Goal: Task Accomplishment & Management: Complete application form

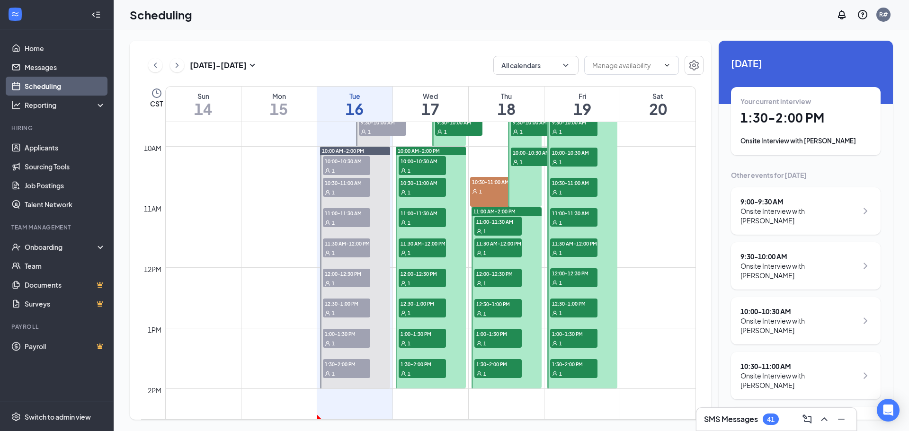
scroll to position [560, 0]
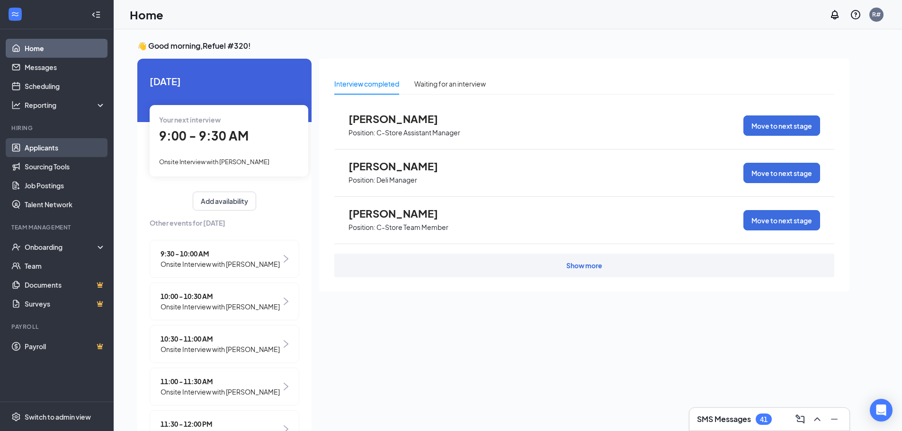
click at [49, 147] on link "Applicants" at bounding box center [65, 147] width 81 height 19
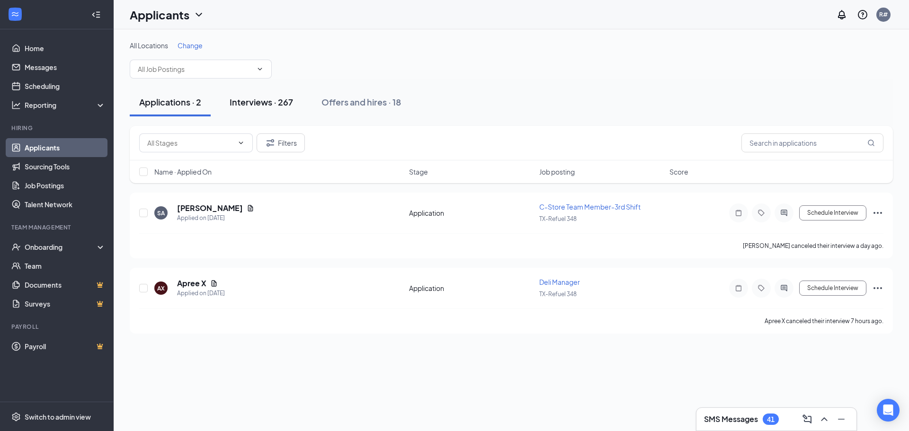
click at [253, 103] on div "Interviews · 267" at bounding box center [261, 102] width 63 height 12
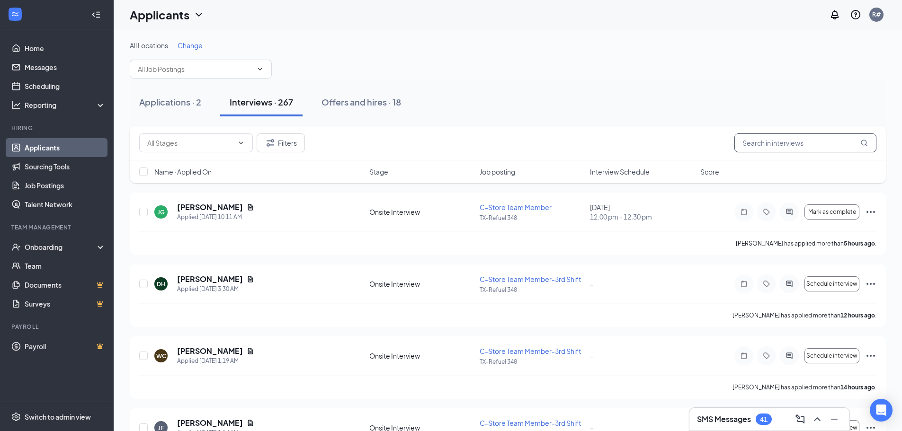
click at [793, 143] on input "text" at bounding box center [805, 143] width 142 height 19
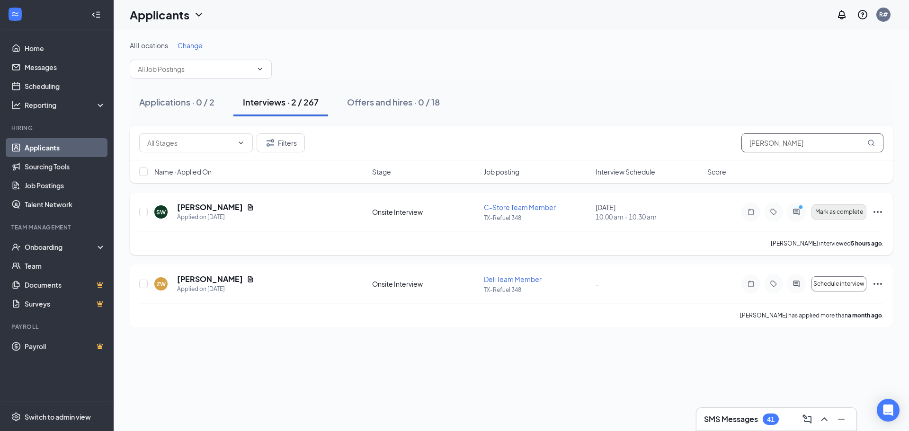
type input "[PERSON_NAME]"
click at [833, 210] on span "Mark as complete" at bounding box center [839, 212] width 48 height 7
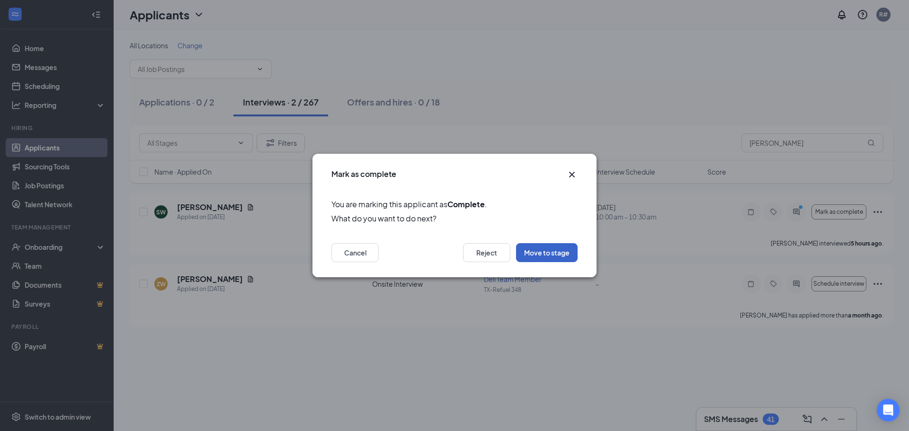
click at [554, 244] on button "Move to stage" at bounding box center [547, 252] width 62 height 19
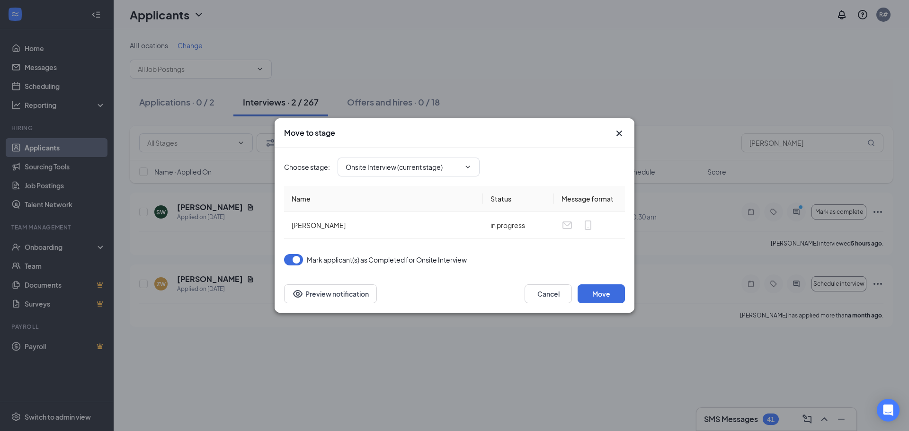
type input "On Hold (next stage)"
click at [594, 290] on button "Move" at bounding box center [601, 294] width 47 height 19
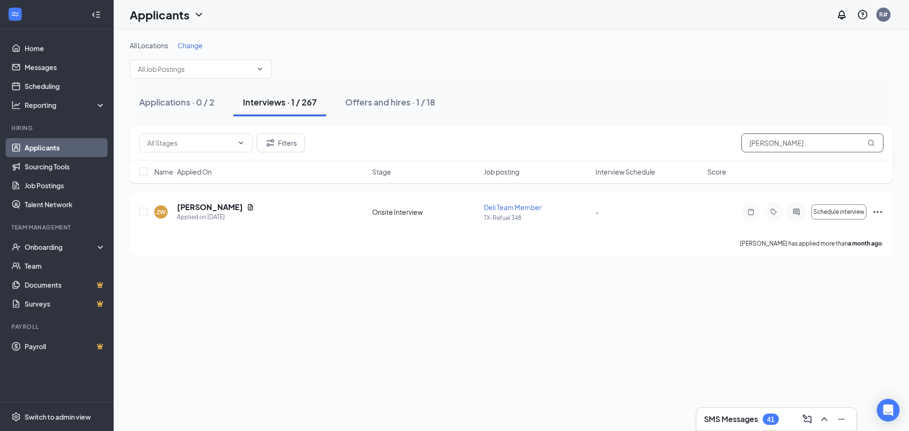
drag, startPoint x: 786, startPoint y: 143, endPoint x: 511, endPoint y: 123, distance: 275.8
click at [511, 123] on div "All Locations Change Applications · 0 / 2 Interviews · 1 / 267 Offers and hires…" at bounding box center [511, 148] width 763 height 214
type input "[PERSON_NAME]"
click at [823, 213] on span "Mark as complete" at bounding box center [839, 212] width 48 height 7
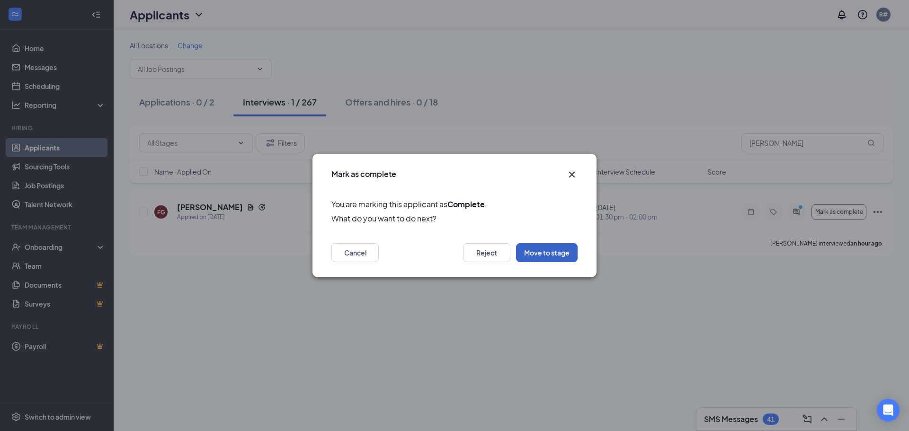
click at [543, 252] on button "Move to stage" at bounding box center [547, 252] width 62 height 19
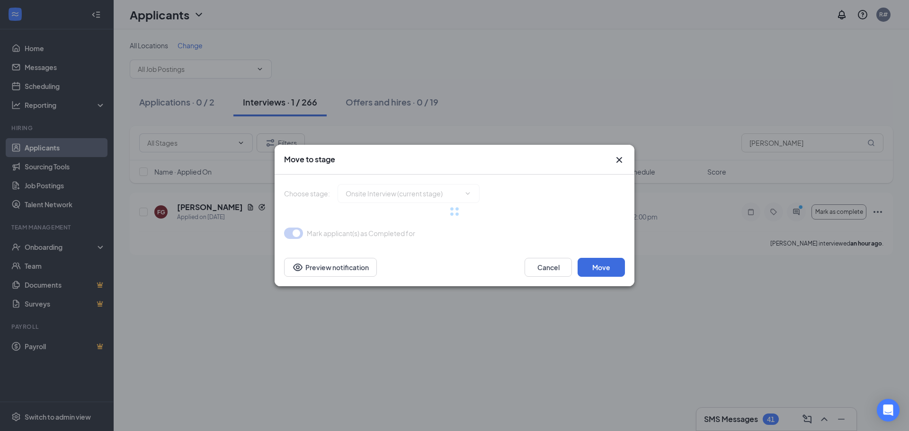
type input "On Hold (next stage)"
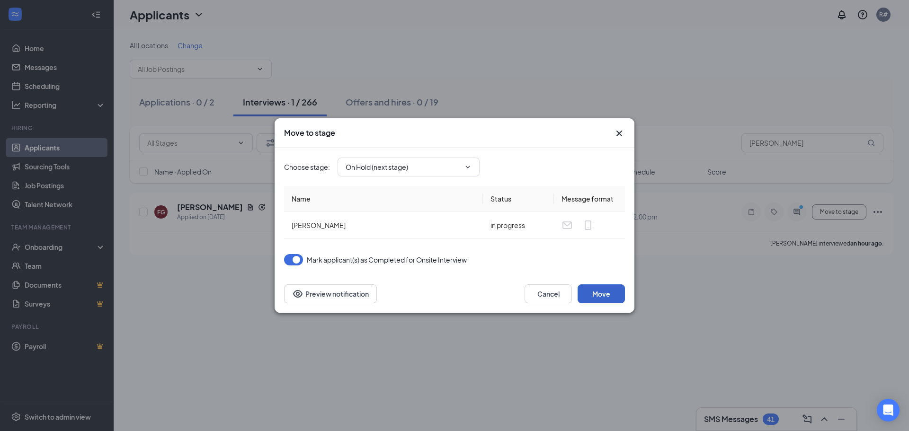
click at [598, 290] on button "Move" at bounding box center [601, 294] width 47 height 19
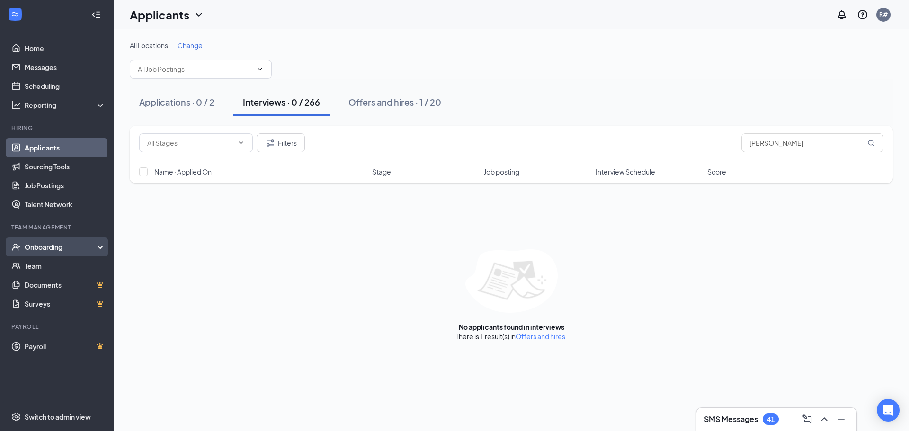
click at [47, 246] on div "Onboarding" at bounding box center [61, 246] width 73 height 9
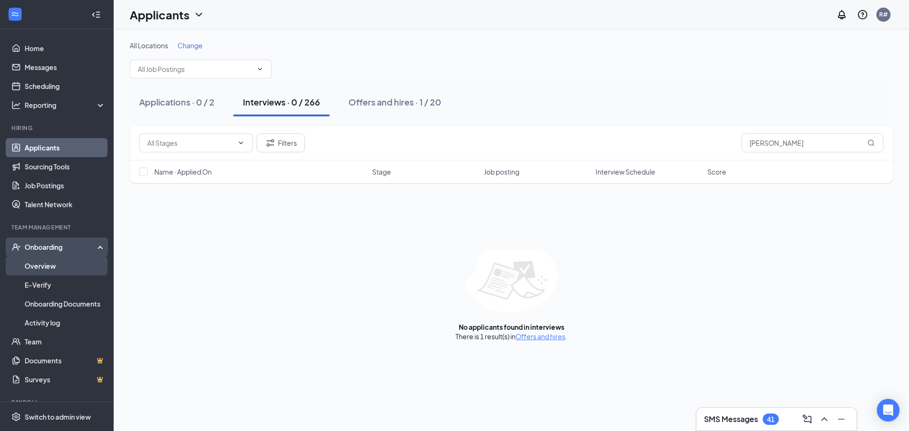
click at [51, 264] on link "Overview" at bounding box center [65, 266] width 81 height 19
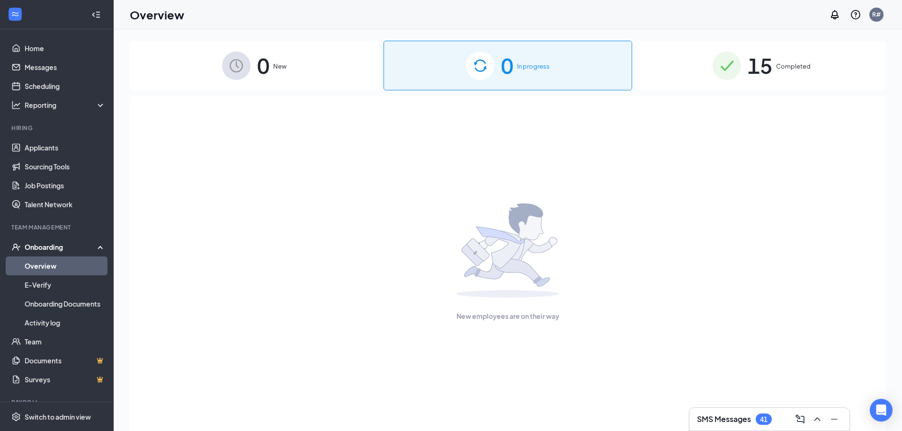
click at [483, 69] on img at bounding box center [480, 66] width 28 height 28
click at [775, 69] on div "15 Completed" at bounding box center [761, 66] width 249 height 50
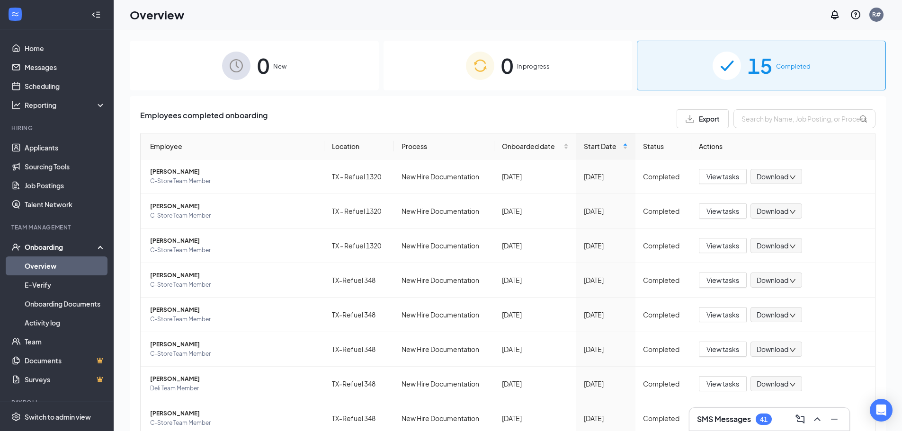
click at [480, 67] on img at bounding box center [480, 66] width 28 height 28
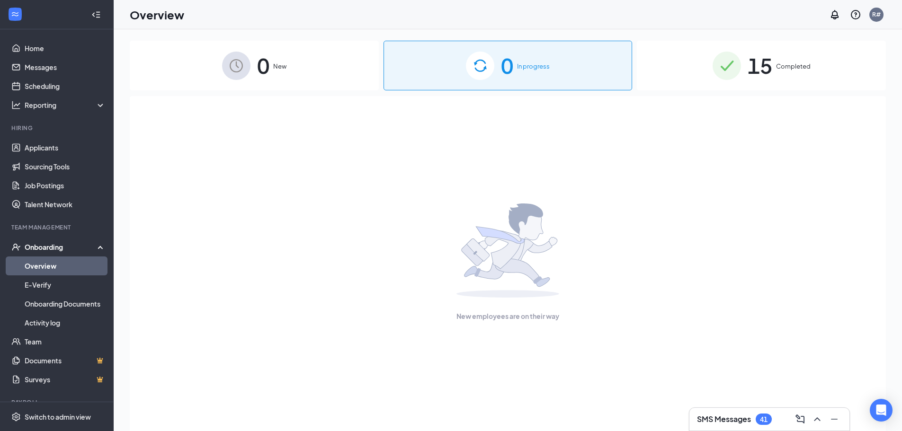
click at [480, 67] on img at bounding box center [480, 66] width 28 height 28
click at [39, 246] on div "Onboarding" at bounding box center [61, 246] width 73 height 9
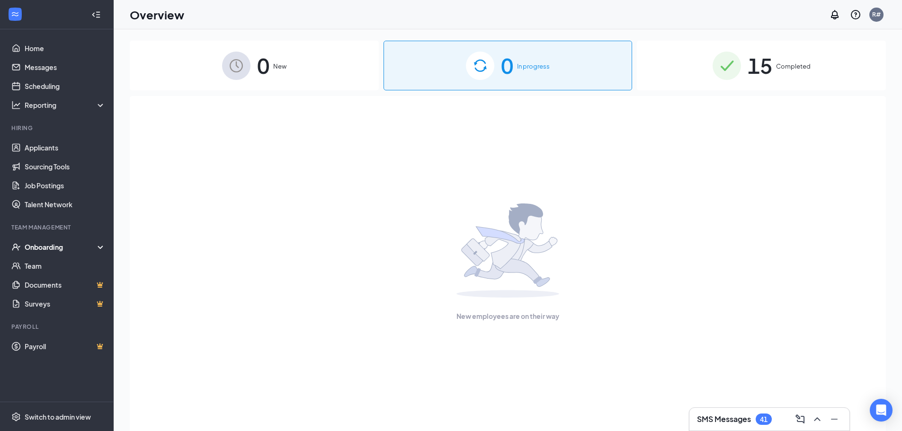
click at [39, 246] on div "Onboarding" at bounding box center [61, 246] width 73 height 9
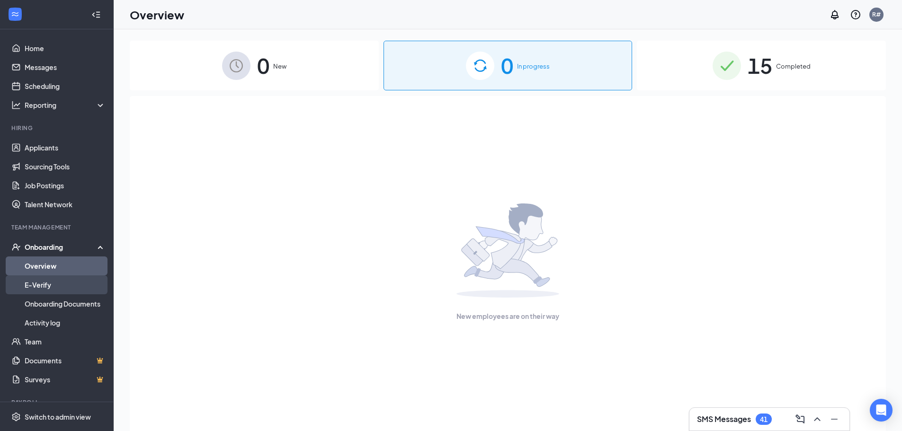
click at [45, 283] on link "E-Verify" at bounding box center [65, 285] width 81 height 19
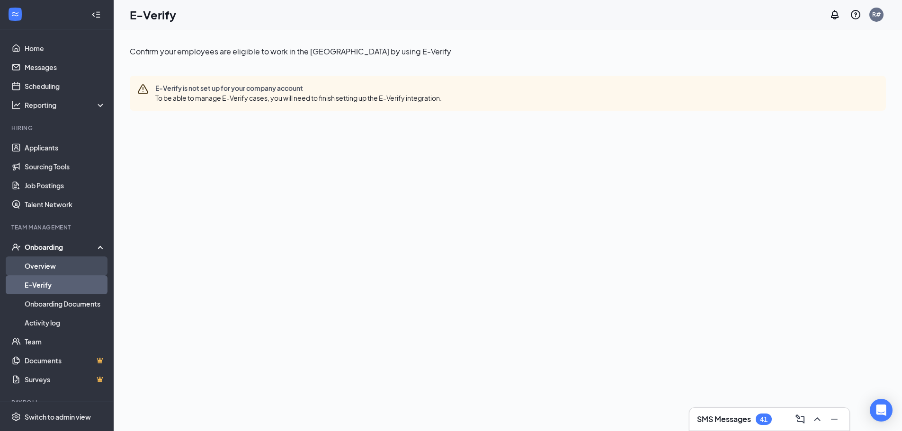
click at [51, 265] on link "Overview" at bounding box center [65, 266] width 81 height 19
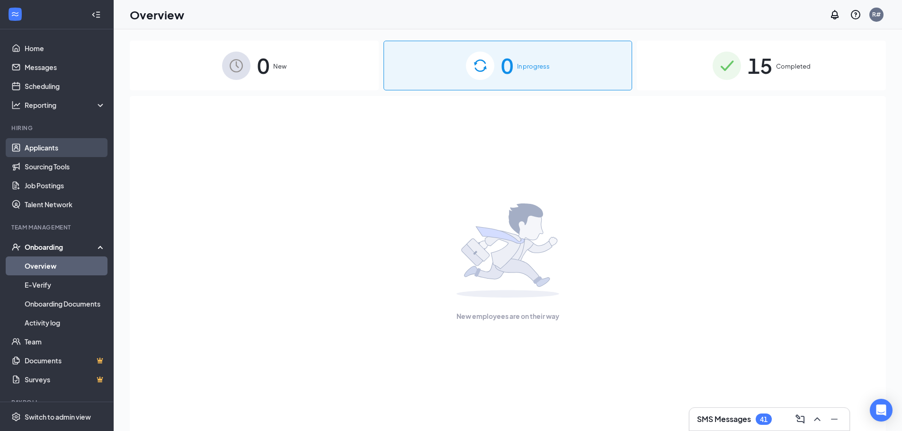
click at [44, 144] on link "Applicants" at bounding box center [65, 147] width 81 height 19
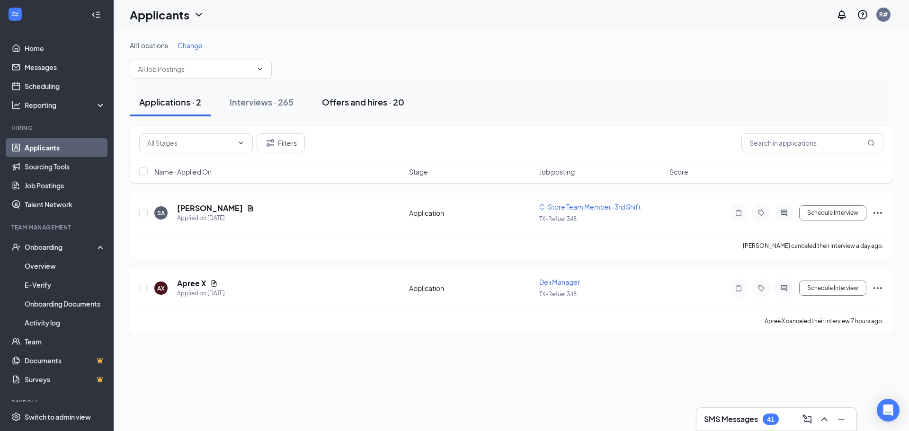
click at [359, 102] on div "Offers and hires · 20" at bounding box center [363, 102] width 82 height 12
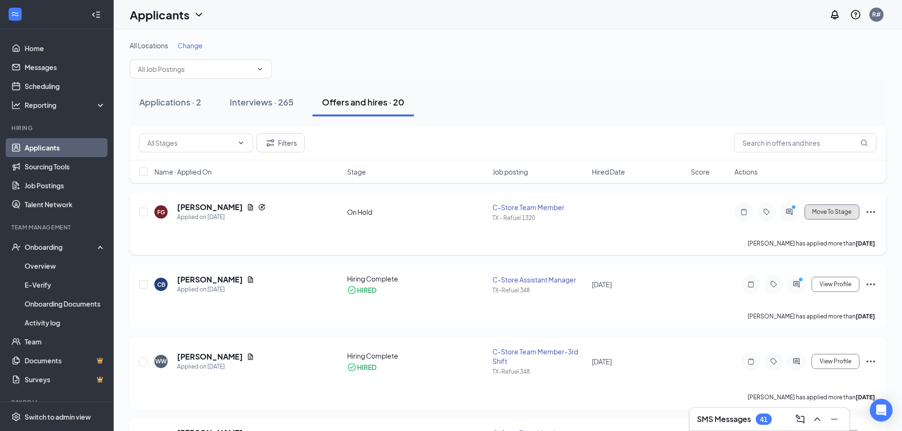
click at [816, 213] on span "Move To Stage" at bounding box center [831, 212] width 39 height 7
type input "Hiring Complete (final stage)"
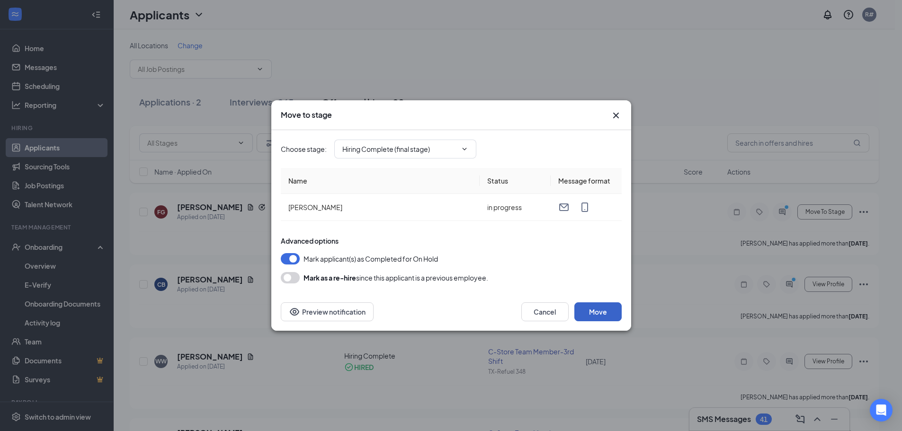
click at [602, 310] on button "Move" at bounding box center [597, 312] width 47 height 19
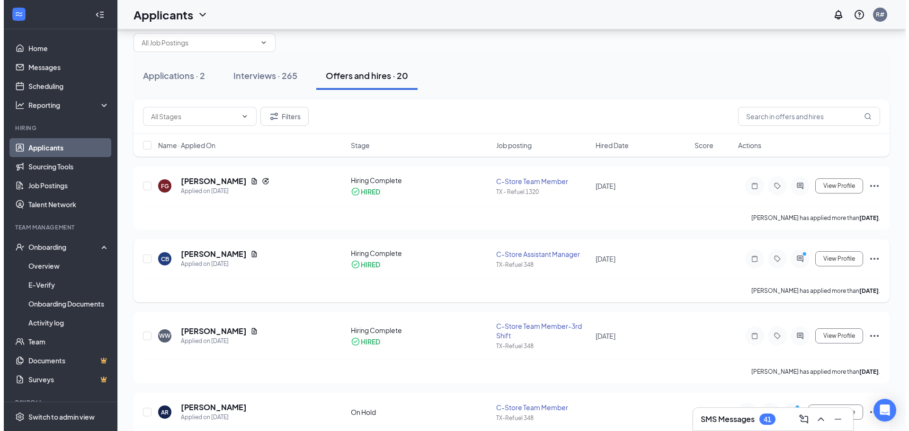
scroll to position [47, 0]
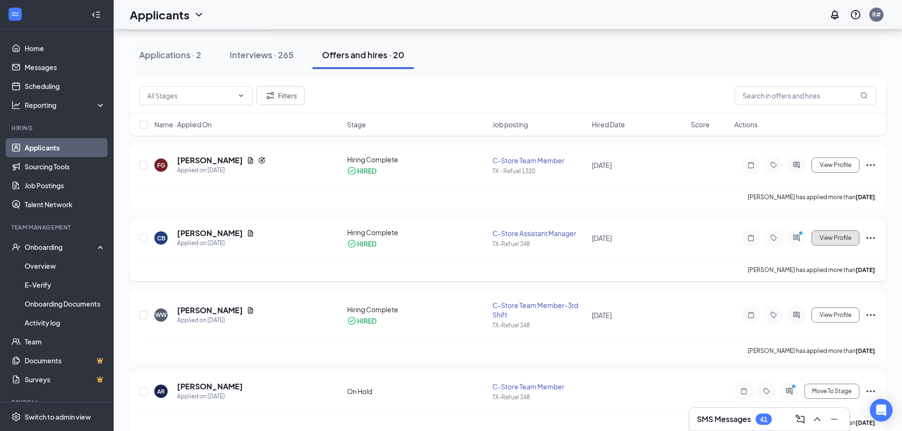
click at [839, 240] on span "View Profile" at bounding box center [836, 238] width 32 height 7
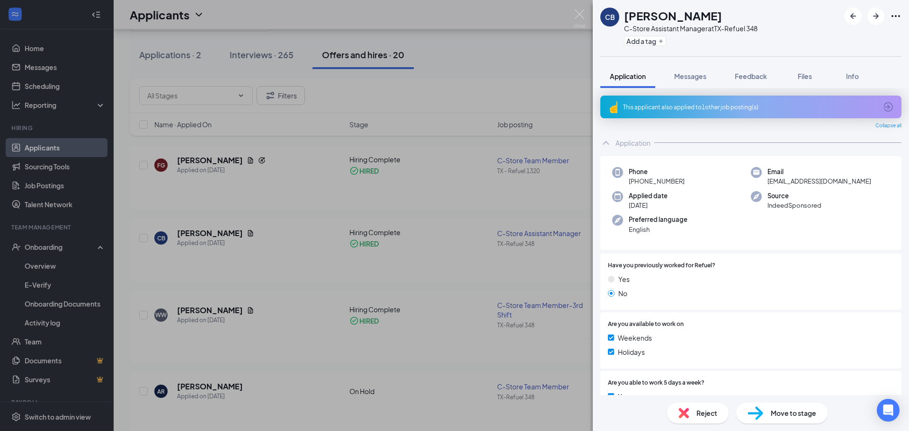
click at [427, 263] on div "CB [PERSON_NAME] C-Store Assistant Manager at [GEOGRAPHIC_DATA]-Refuel 348 Add …" at bounding box center [454, 215] width 909 height 431
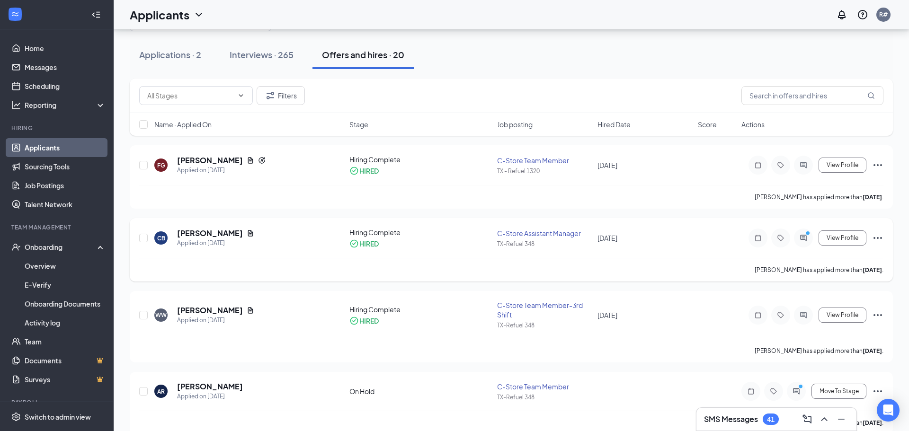
click at [444, 259] on div "[PERSON_NAME] has applied more than [DATE] ." at bounding box center [511, 270] width 744 height 24
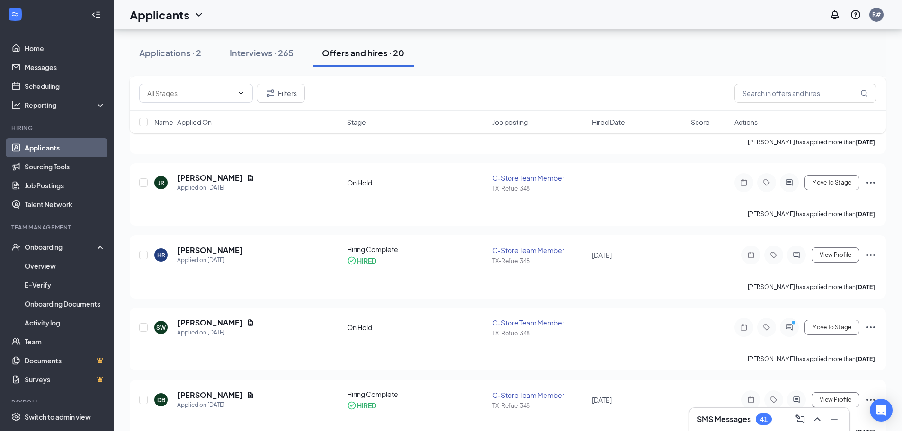
scroll to position [426, 0]
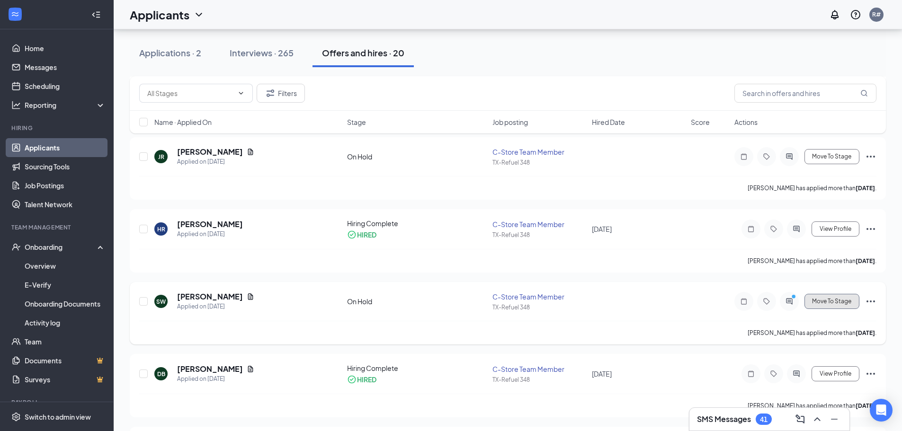
click at [836, 302] on span "Move To Stage" at bounding box center [831, 301] width 39 height 7
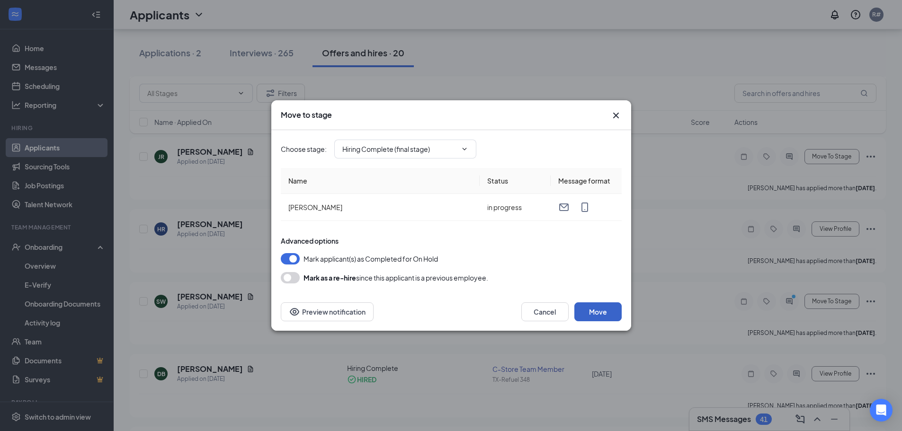
click at [594, 308] on button "Move" at bounding box center [597, 312] width 47 height 19
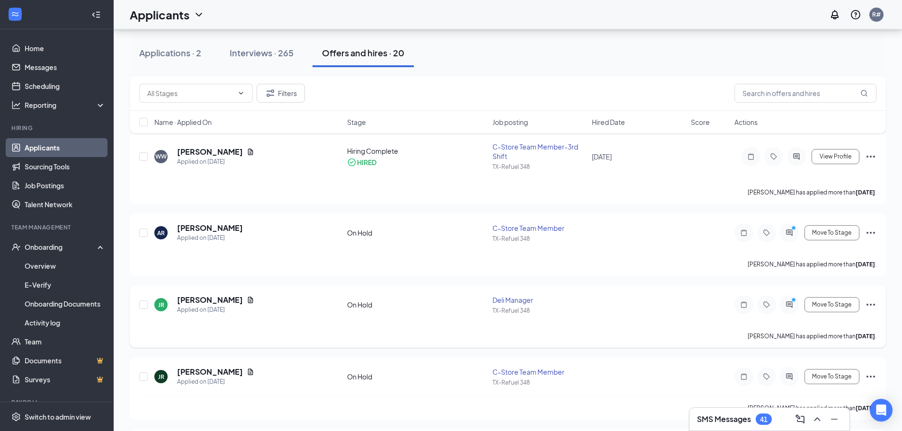
scroll to position [189, 0]
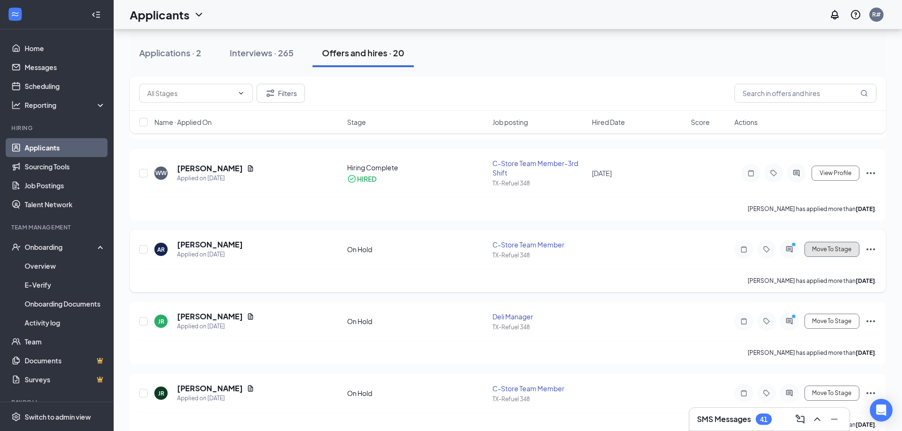
click at [828, 252] on span "Move To Stage" at bounding box center [831, 249] width 39 height 7
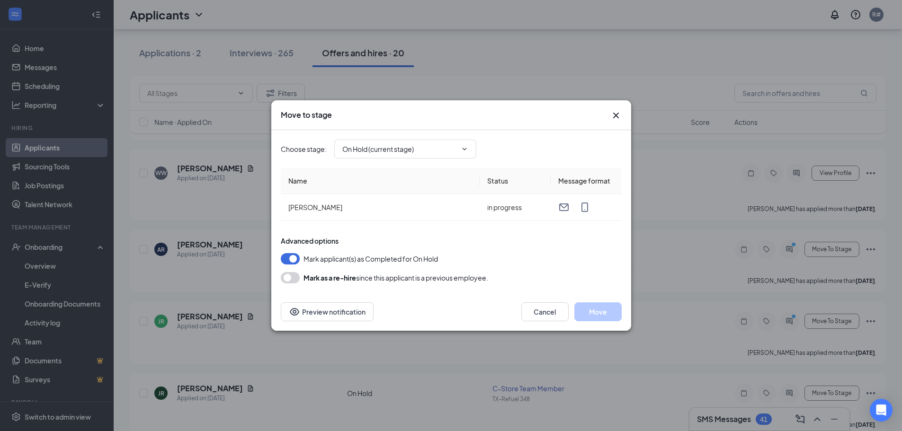
type input "Hiring Complete (final stage)"
click at [463, 146] on icon "ChevronDown" at bounding box center [465, 149] width 8 height 8
click at [615, 116] on icon "Cross" at bounding box center [616, 116] width 6 height 6
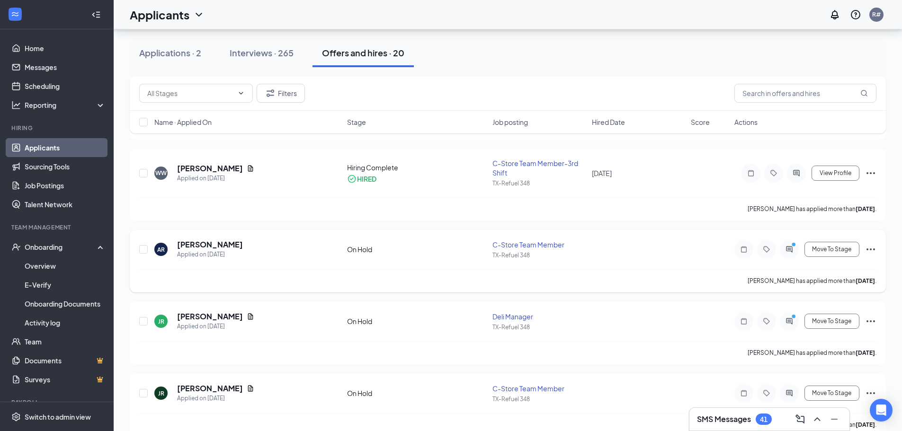
click at [874, 249] on icon "Ellipses" at bounding box center [870, 249] width 11 height 11
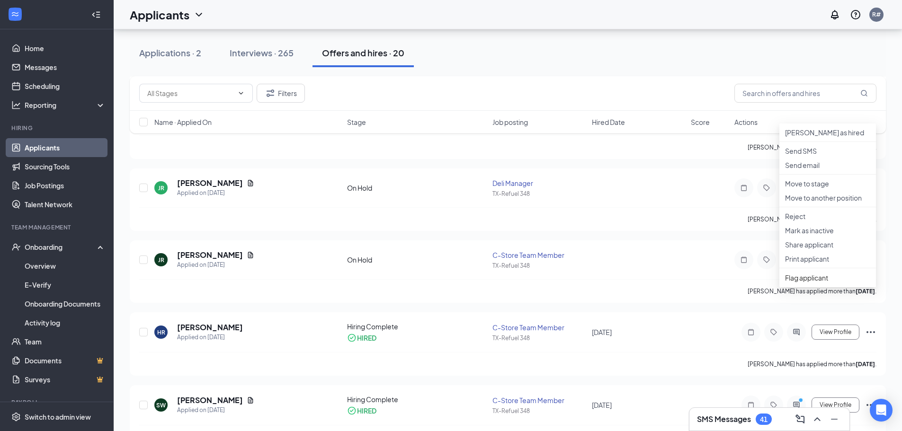
scroll to position [331, 0]
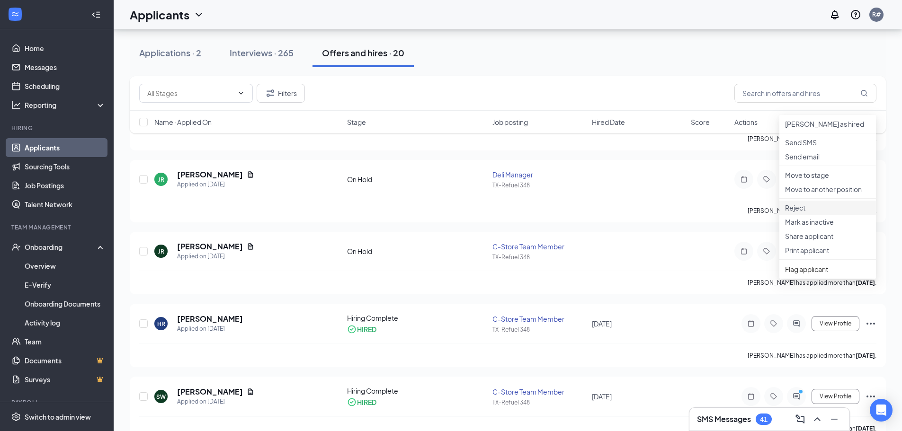
click at [804, 213] on p "Reject" at bounding box center [827, 207] width 85 height 9
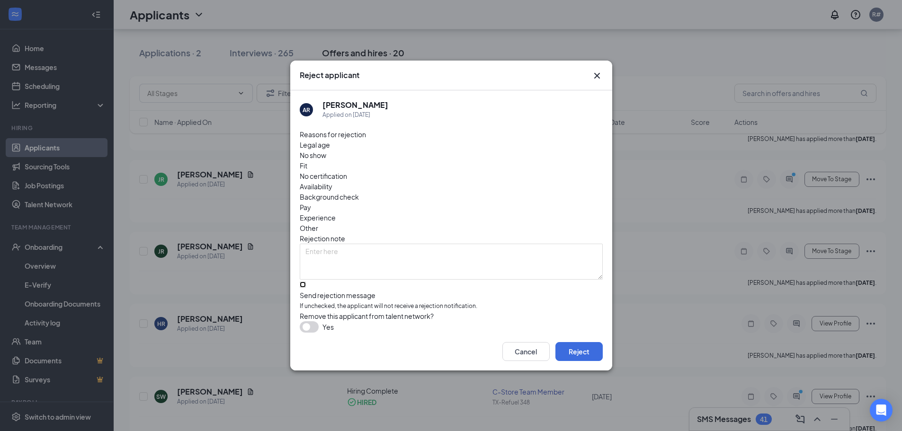
click at [304, 282] on input "Send rejection message If unchecked, the applicant will not receive a rejection…" at bounding box center [303, 285] width 6 height 6
checkbox input "true"
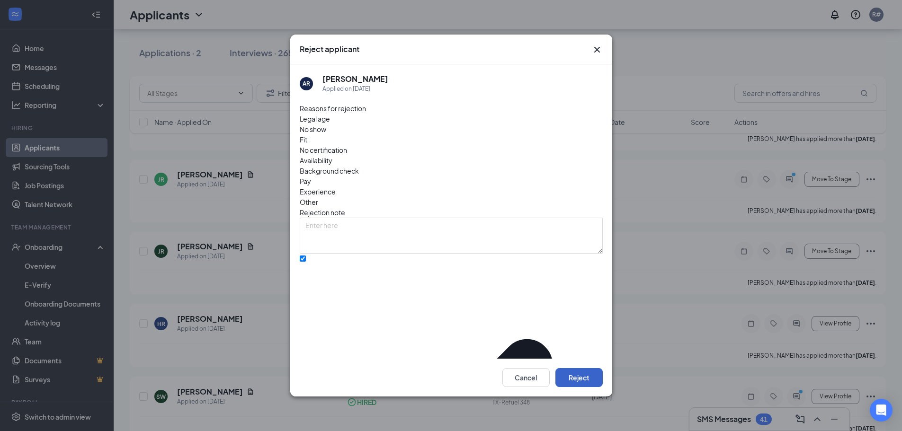
click at [576, 372] on button "Reject" at bounding box center [578, 377] width 47 height 19
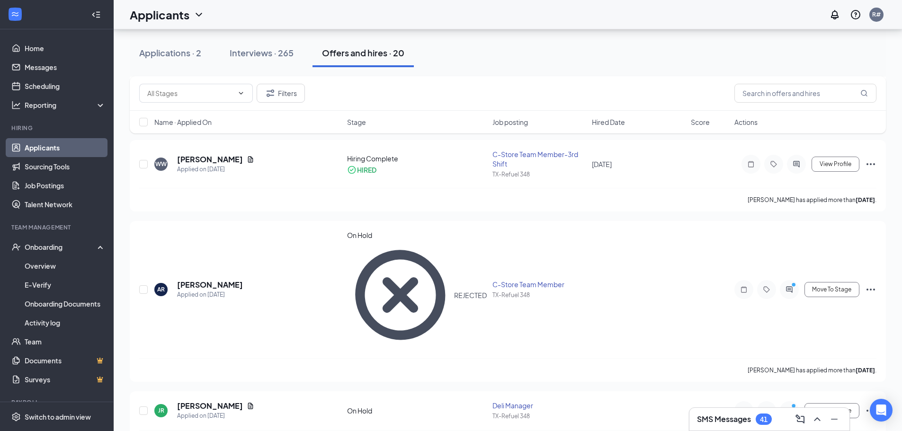
scroll to position [284, 0]
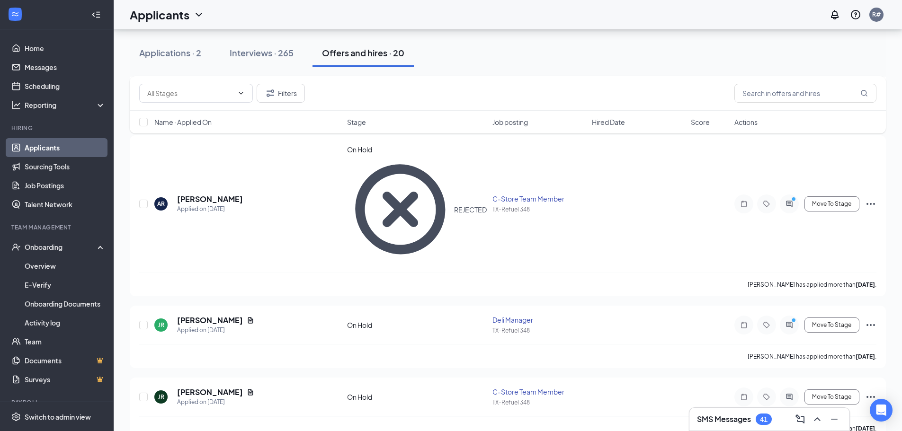
click at [371, 54] on div "Offers and hires · 20" at bounding box center [363, 53] width 82 height 12
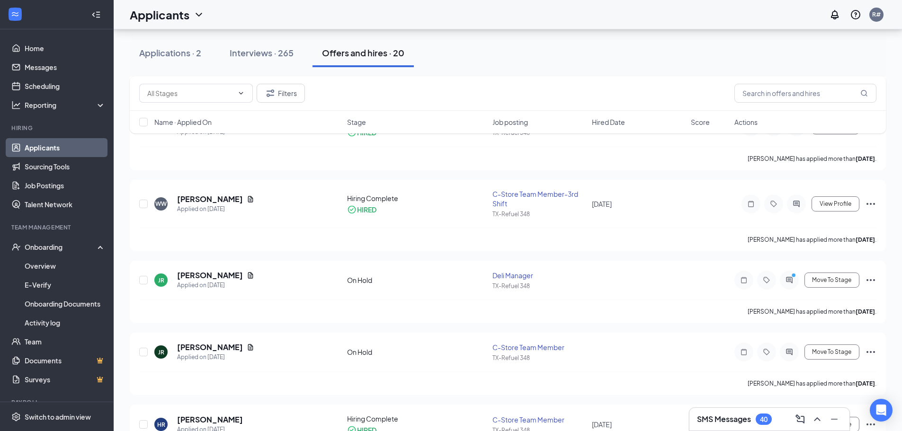
scroll to position [142, 0]
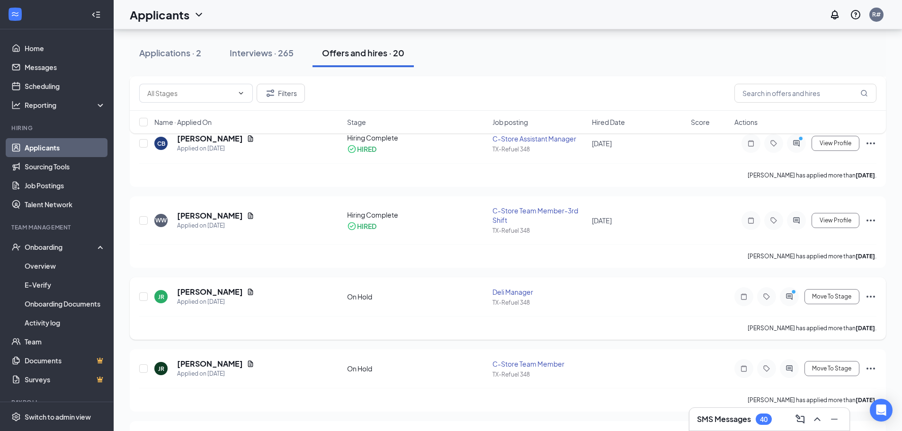
click at [871, 295] on icon "Ellipses" at bounding box center [870, 296] width 11 height 11
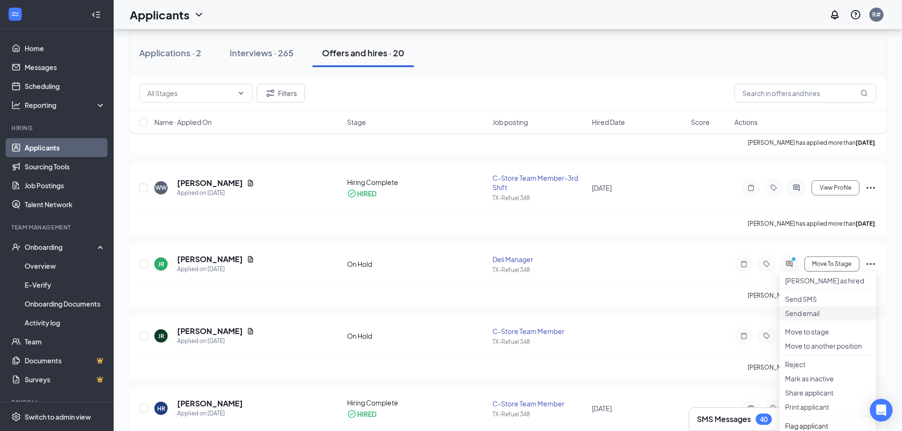
scroll to position [189, 0]
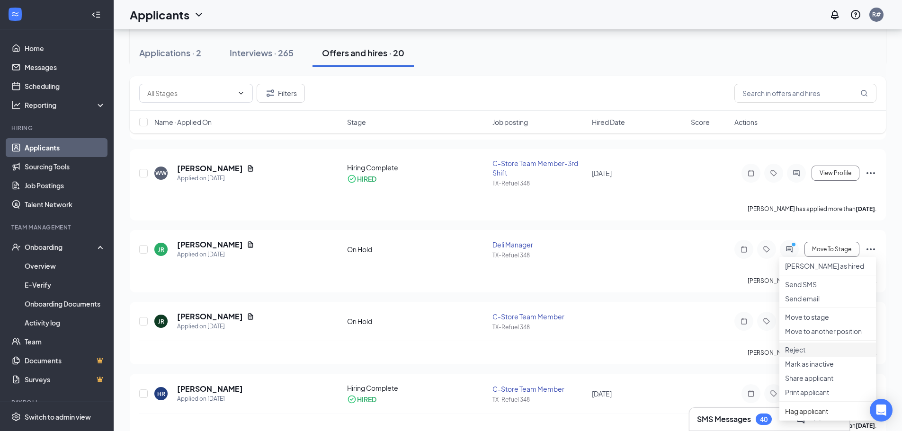
click at [803, 355] on p "Reject" at bounding box center [827, 349] width 85 height 9
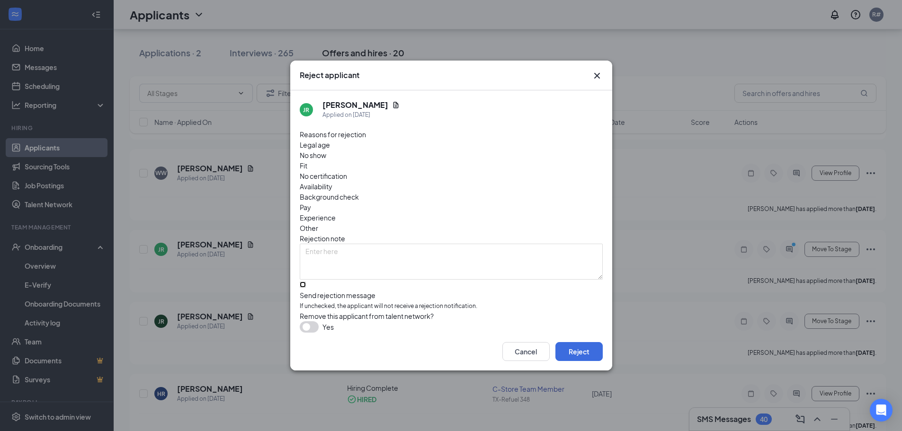
click at [306, 282] on input "Send rejection message If unchecked, the applicant will not receive a rejection…" at bounding box center [303, 285] width 6 height 6
checkbox input "true"
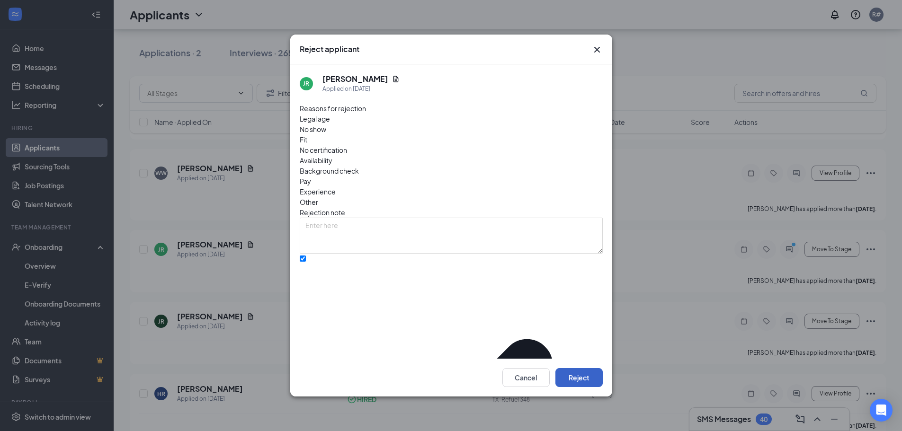
click at [594, 371] on button "Reject" at bounding box center [578, 377] width 47 height 19
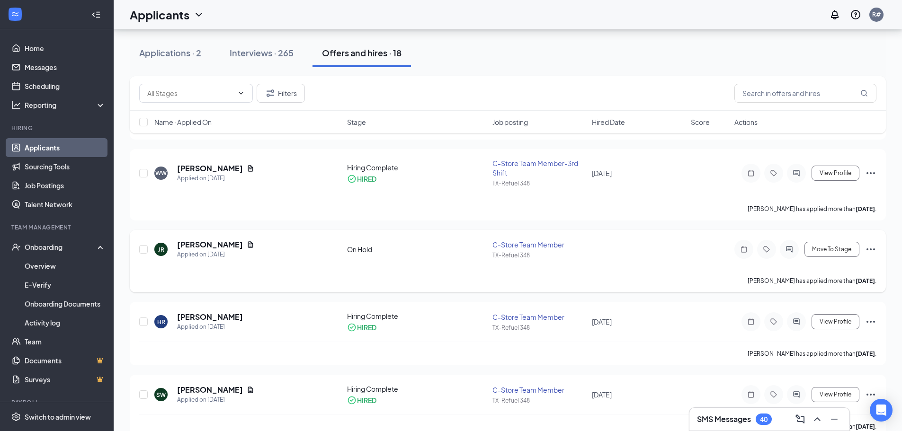
click at [873, 248] on icon "Ellipses" at bounding box center [870, 249] width 11 height 11
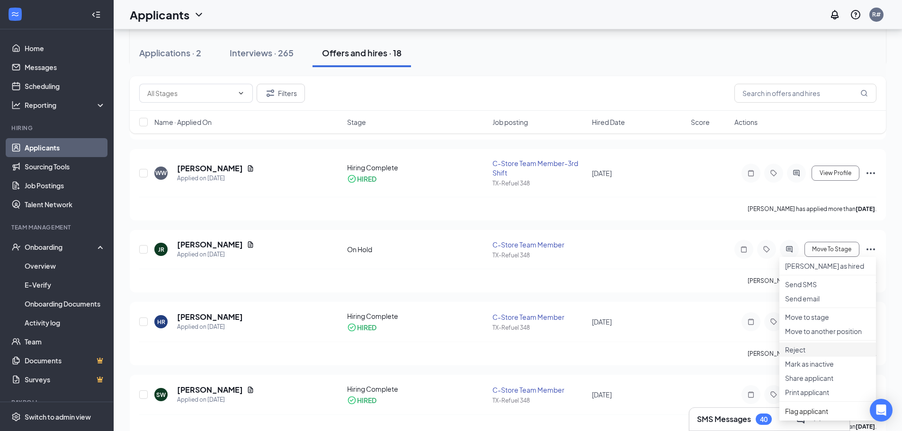
click at [803, 355] on p "Reject" at bounding box center [827, 349] width 85 height 9
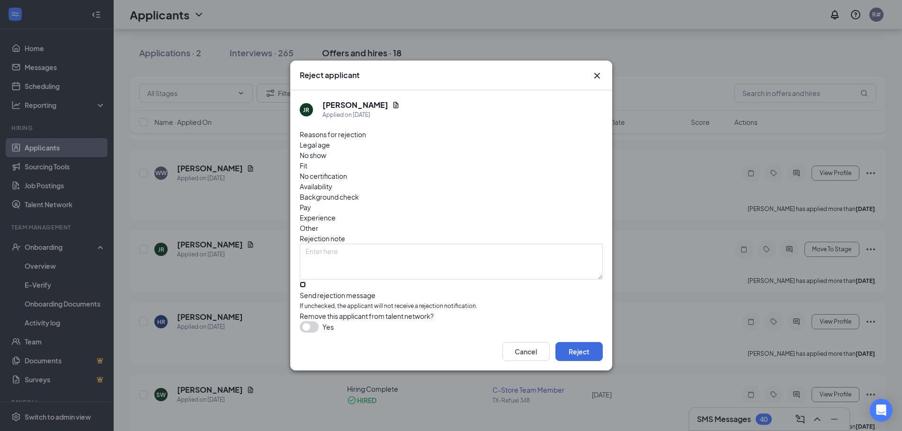
click at [305, 282] on input "Send rejection message If unchecked, the applicant will not receive a rejection…" at bounding box center [303, 285] width 6 height 6
checkbox input "true"
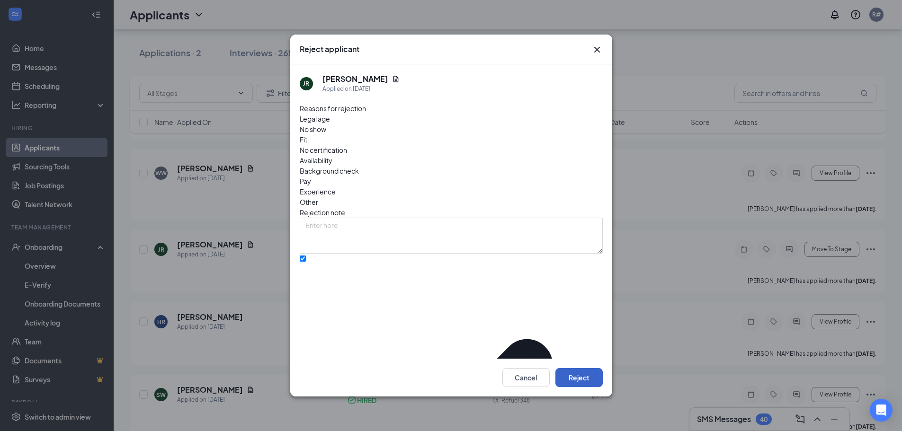
click at [582, 368] on button "Reject" at bounding box center [578, 377] width 47 height 19
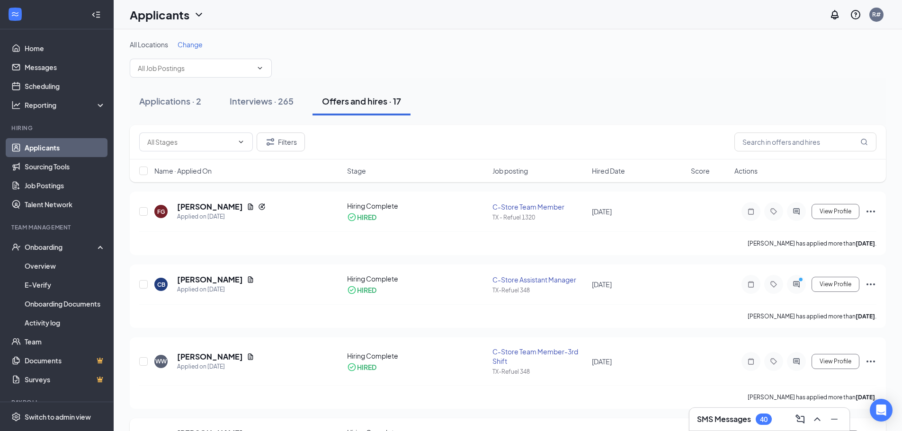
scroll to position [0, 0]
click at [46, 247] on div "Onboarding" at bounding box center [61, 246] width 73 height 9
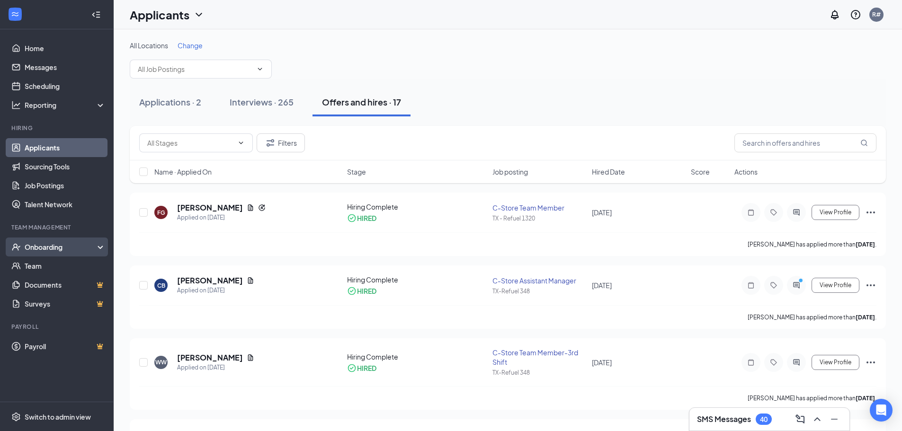
click at [46, 247] on div "Onboarding" at bounding box center [61, 246] width 73 height 9
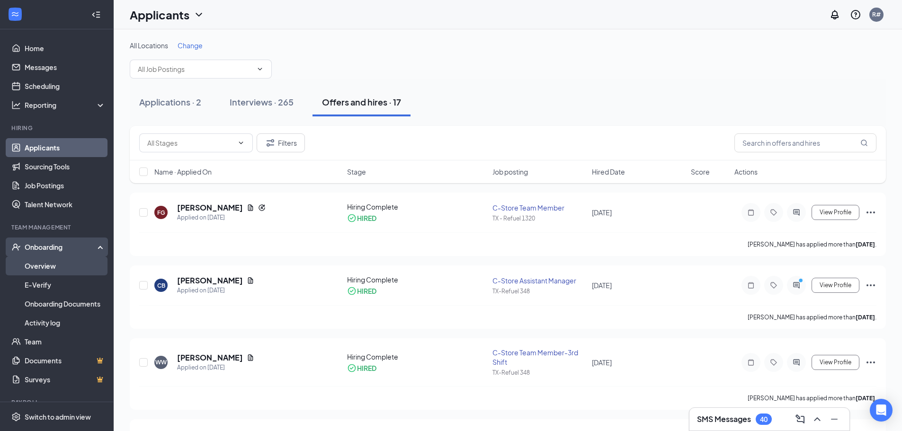
click at [49, 264] on link "Overview" at bounding box center [65, 266] width 81 height 19
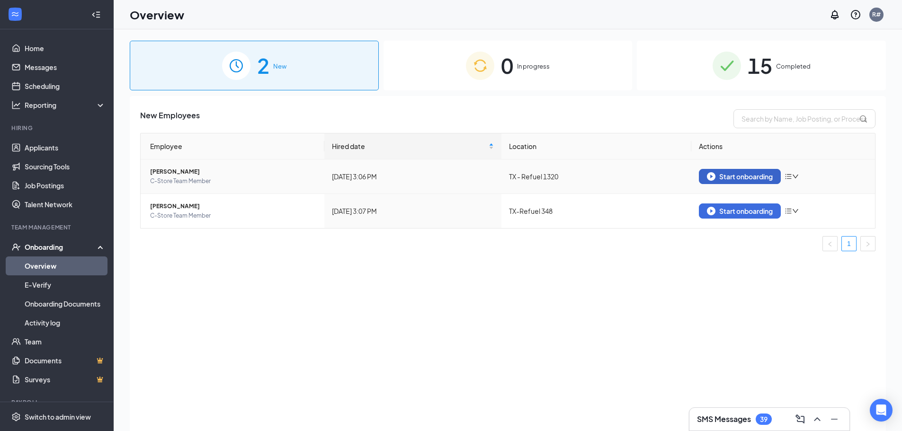
click at [743, 173] on div "Start onboarding" at bounding box center [740, 176] width 66 height 9
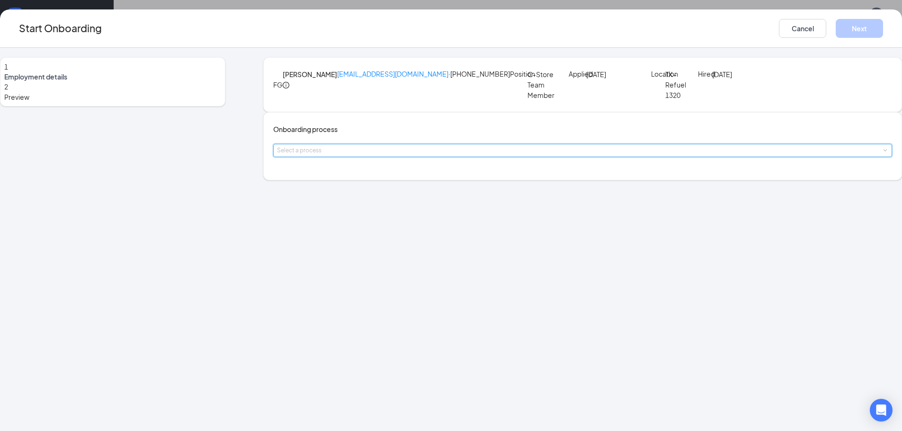
click at [883, 153] on span at bounding box center [885, 151] width 4 height 4
click at [444, 213] on li "New Hire Documentation" at bounding box center [394, 212] width 155 height 17
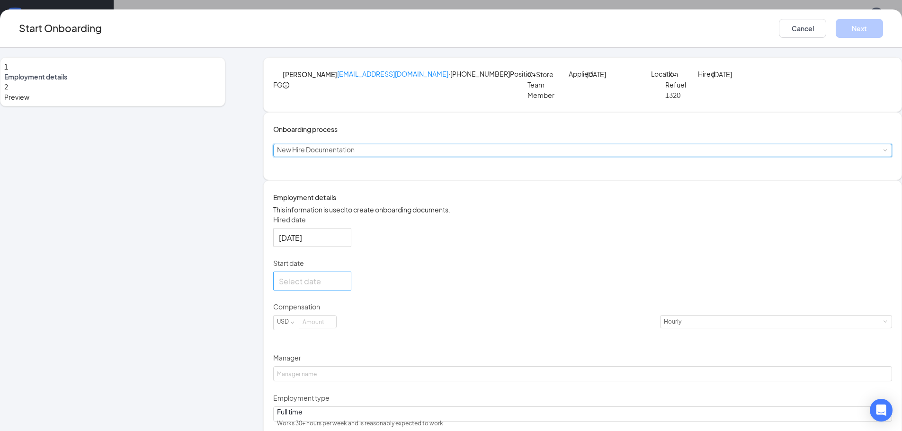
click at [346, 287] on div at bounding box center [312, 282] width 67 height 12
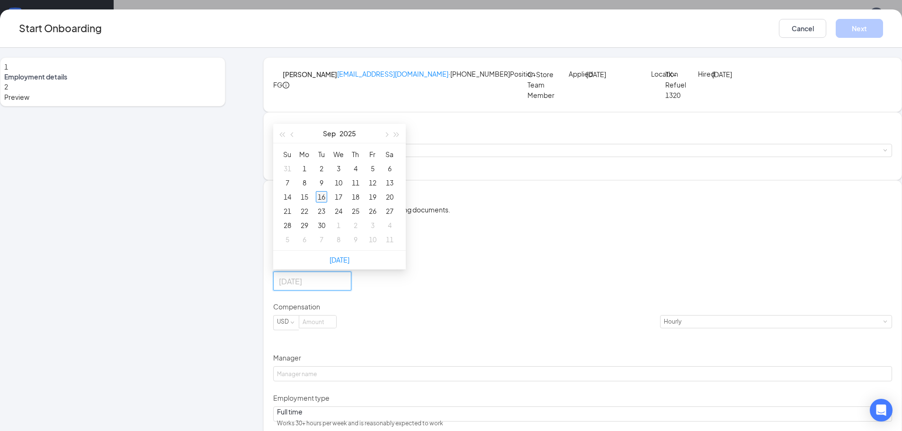
type input "[DATE]"
click at [327, 203] on div "16" at bounding box center [321, 196] width 11 height 11
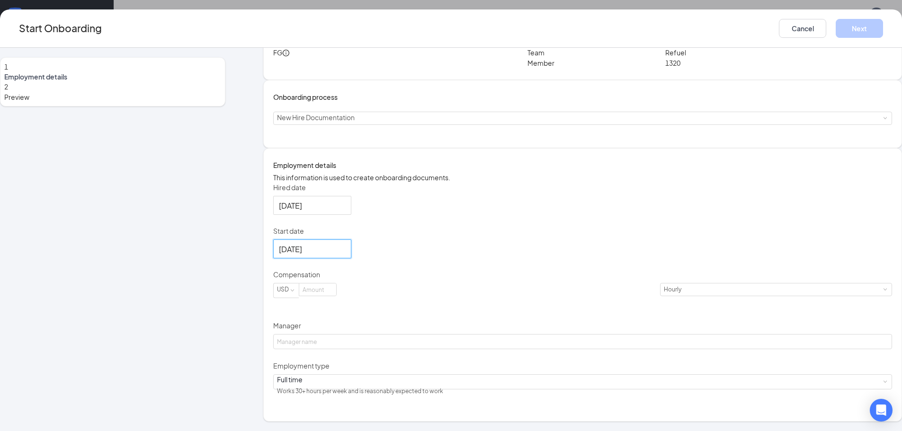
scroll to position [69, 0]
click at [336, 296] on input at bounding box center [317, 290] width 37 height 12
type input "13"
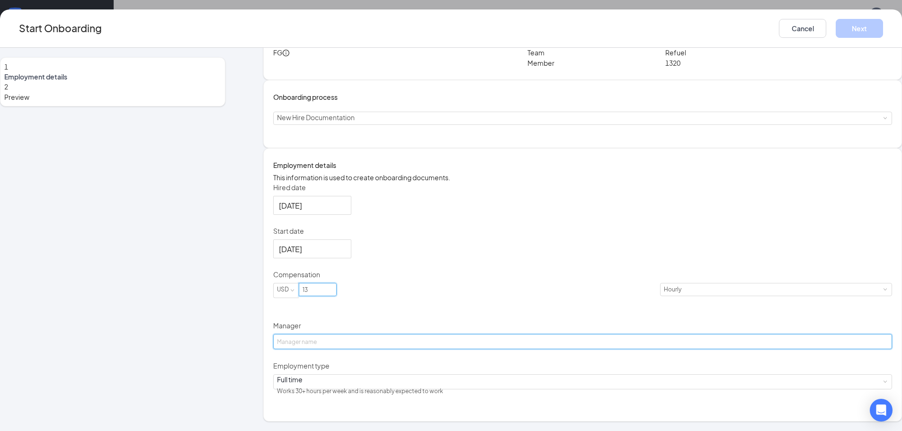
click at [398, 349] on input "Manager" at bounding box center [582, 341] width 619 height 15
type input "[PERSON_NAME]"
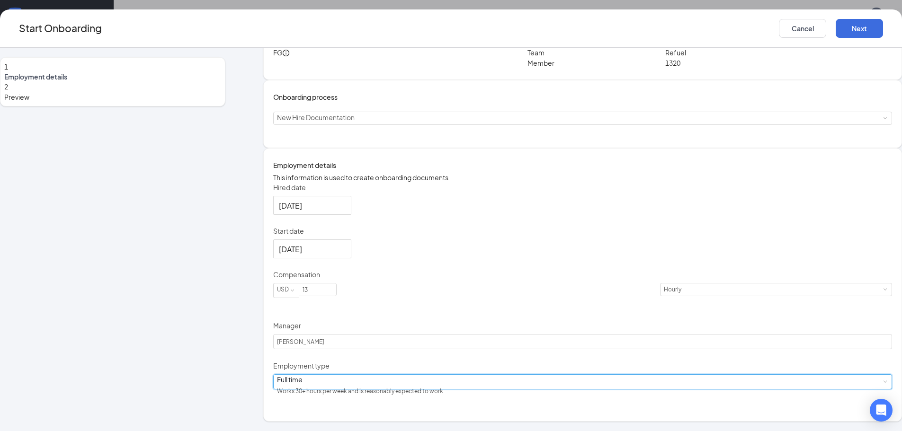
click at [883, 384] on span at bounding box center [885, 382] width 4 height 4
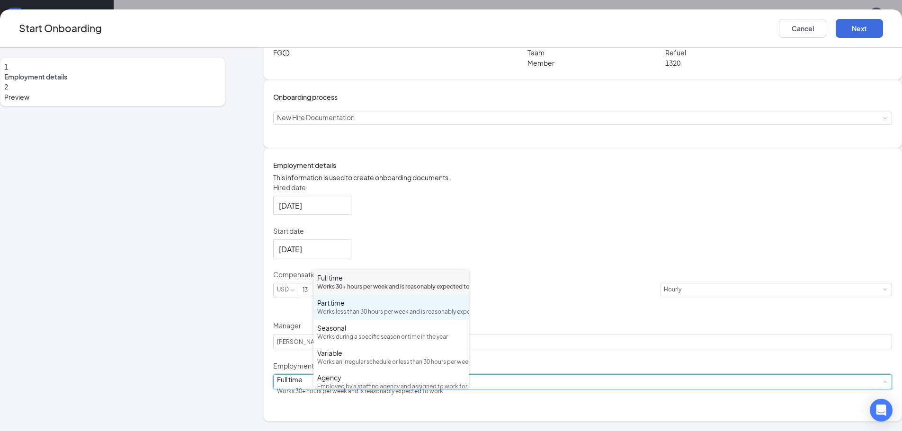
click at [351, 308] on div "Part time" at bounding box center [391, 302] width 148 height 9
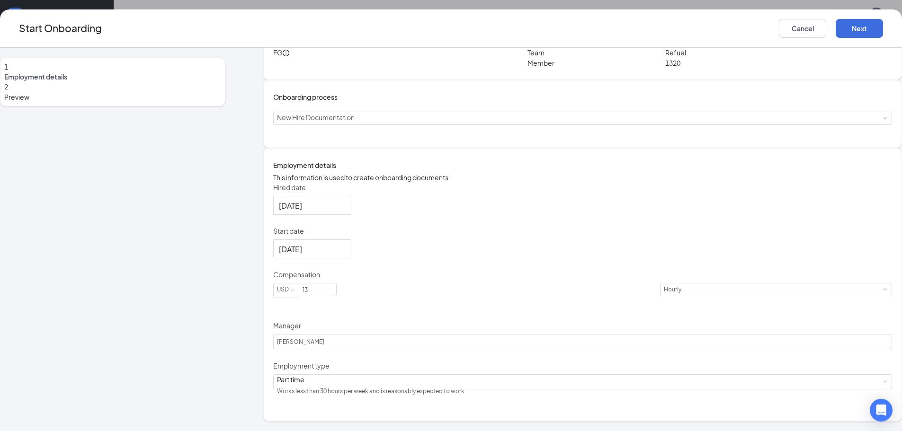
click at [872, 288] on div "1 Employment details 2 Preview FG [PERSON_NAME] [EMAIL_ADDRESS][DOMAIN_NAME] · …" at bounding box center [451, 239] width 902 height 383
click at [836, 29] on button "Next" at bounding box center [859, 28] width 47 height 19
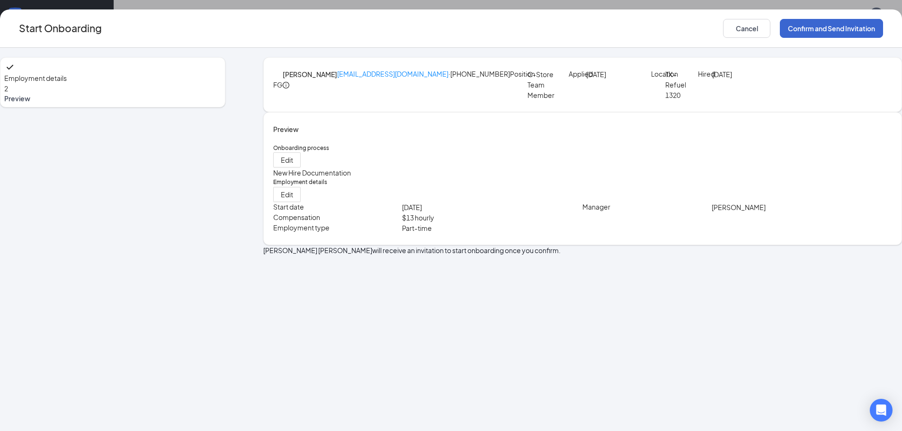
scroll to position [0, 0]
click at [780, 28] on button "Confirm and Send Invitation" at bounding box center [831, 28] width 103 height 19
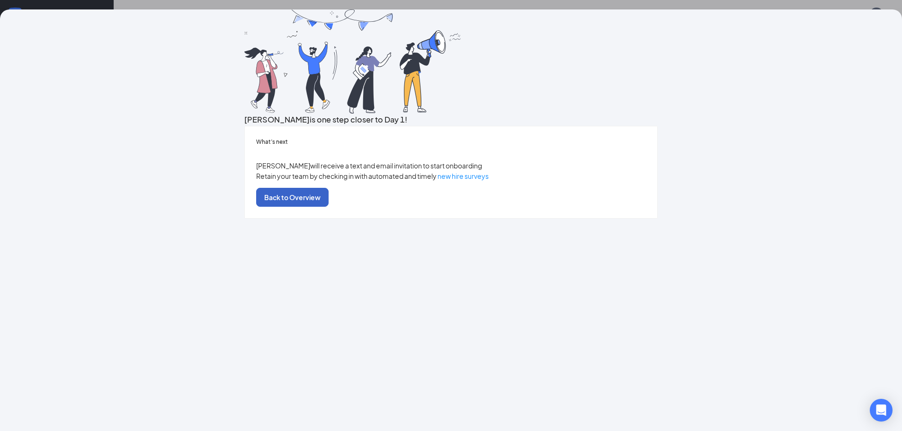
click at [329, 207] on button "Back to Overview" at bounding box center [292, 197] width 72 height 19
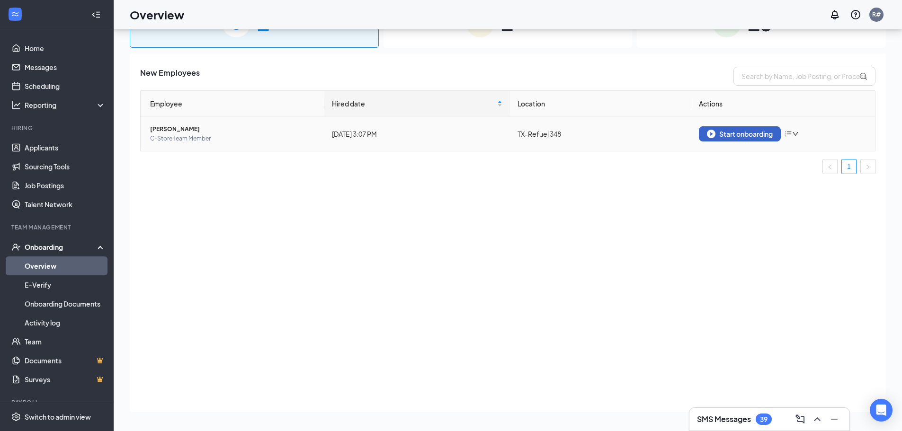
click at [729, 131] on div "Start onboarding" at bounding box center [740, 134] width 66 height 9
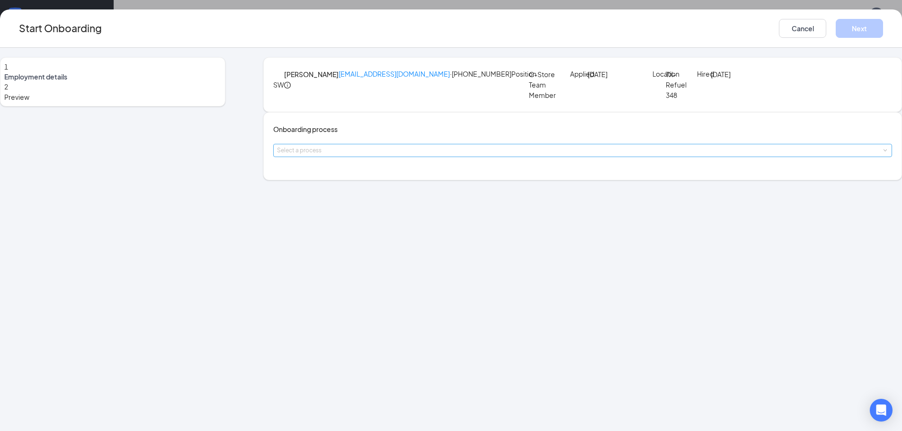
click at [462, 155] on div "Select a process" at bounding box center [580, 150] width 607 height 9
click at [366, 215] on span "New Hire Documentation" at bounding box center [360, 211] width 78 height 9
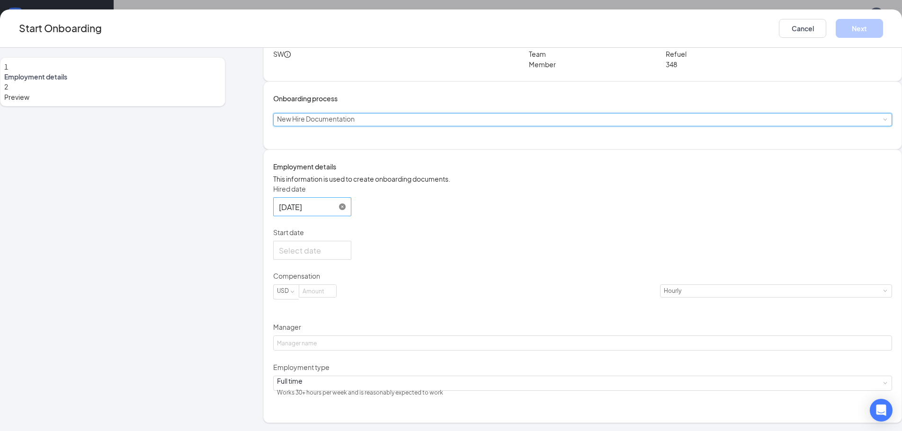
scroll to position [47, 0]
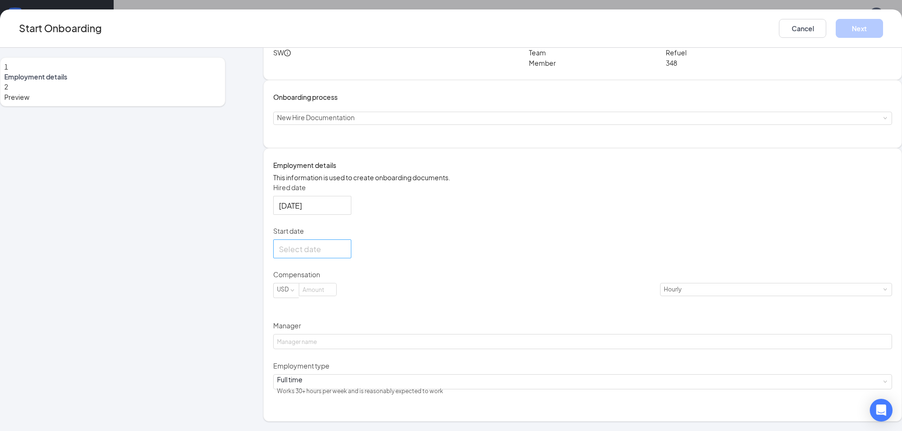
click at [346, 255] on div at bounding box center [312, 249] width 67 height 12
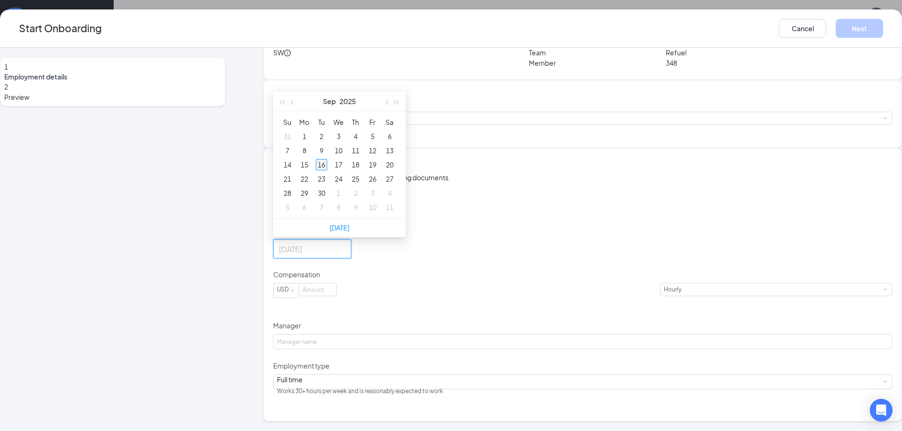
type input "[DATE]"
click at [327, 170] on div "16" at bounding box center [321, 164] width 11 height 11
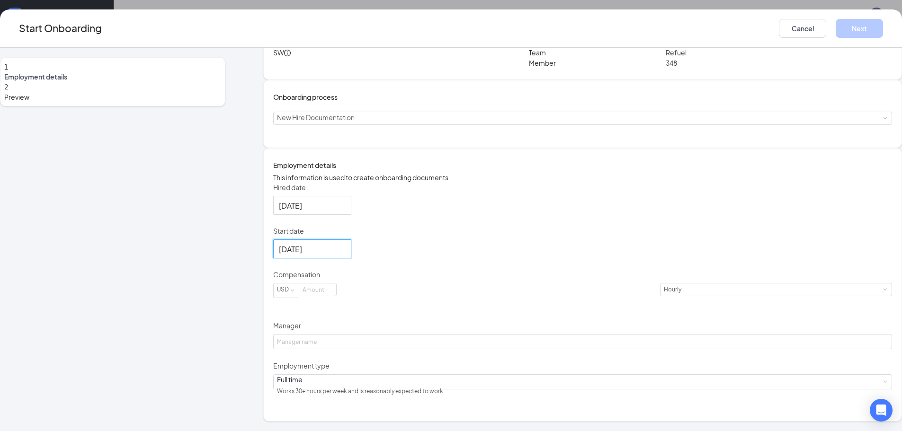
scroll to position [69, 0]
click at [336, 296] on input at bounding box center [317, 290] width 37 height 12
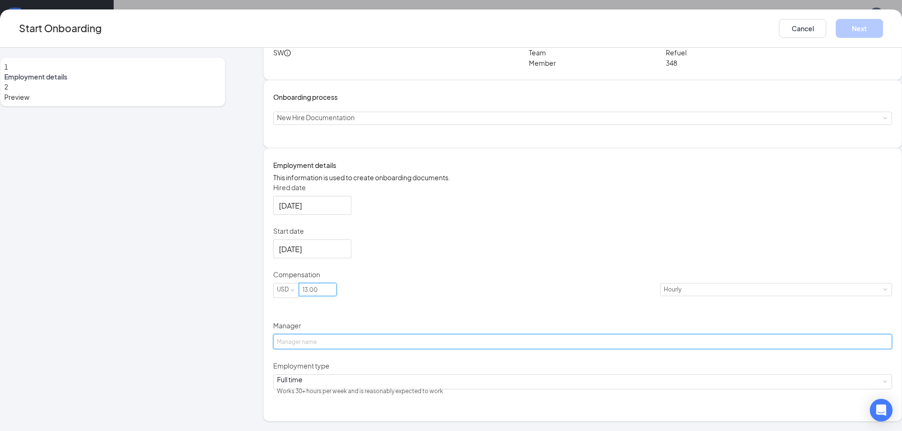
type input "13"
click at [417, 349] on input "Manager" at bounding box center [582, 341] width 619 height 15
type input "[PERSON_NAME]"
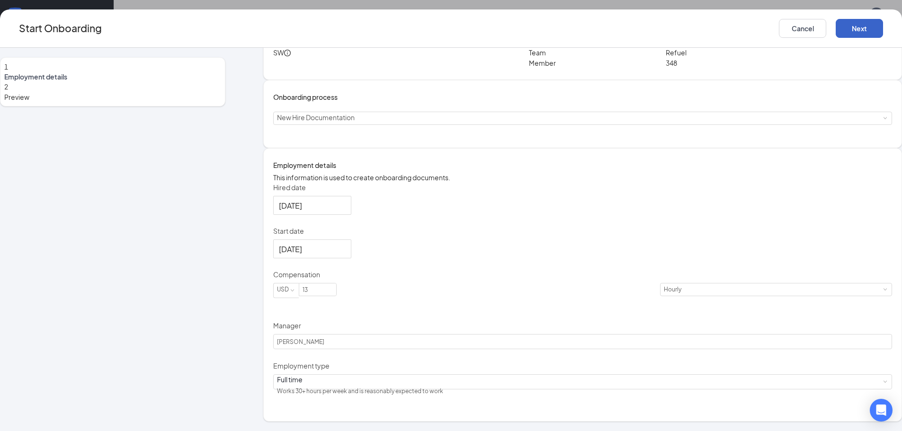
click at [836, 24] on button "Next" at bounding box center [859, 28] width 47 height 19
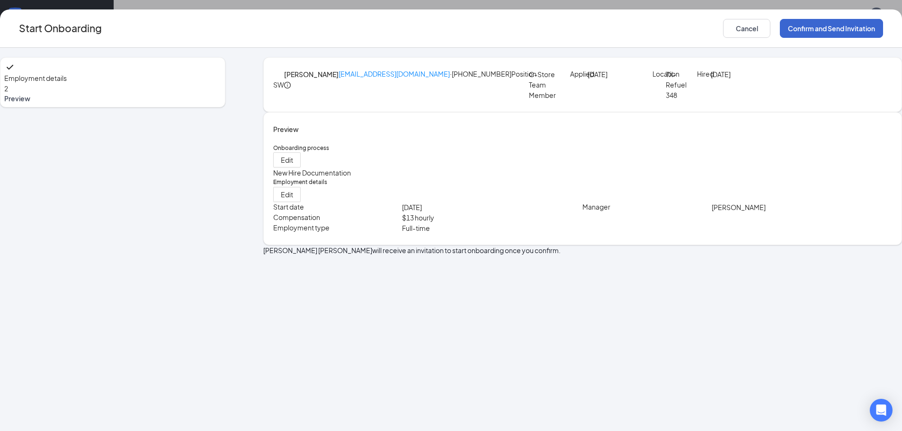
scroll to position [0, 0]
click at [780, 23] on button "Confirm and Send Invitation" at bounding box center [831, 28] width 103 height 19
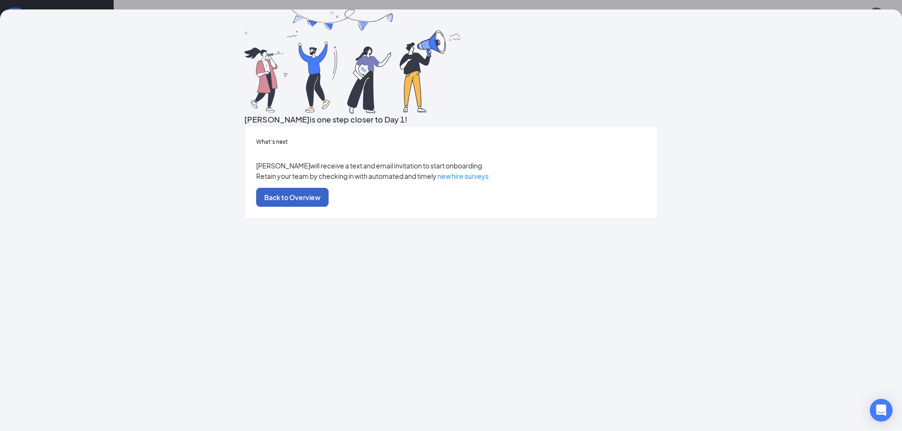
click at [329, 207] on button "Back to Overview" at bounding box center [292, 197] width 72 height 19
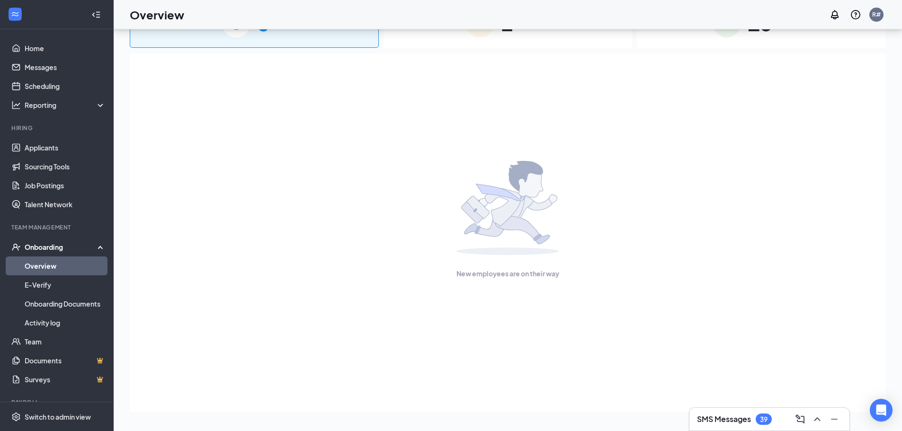
click at [50, 245] on div "Onboarding" at bounding box center [61, 246] width 73 height 9
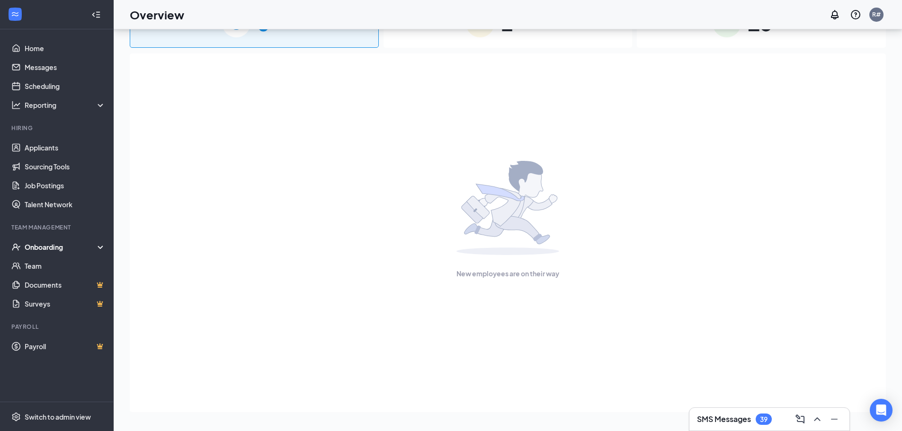
click at [51, 246] on div "Onboarding" at bounding box center [61, 246] width 73 height 9
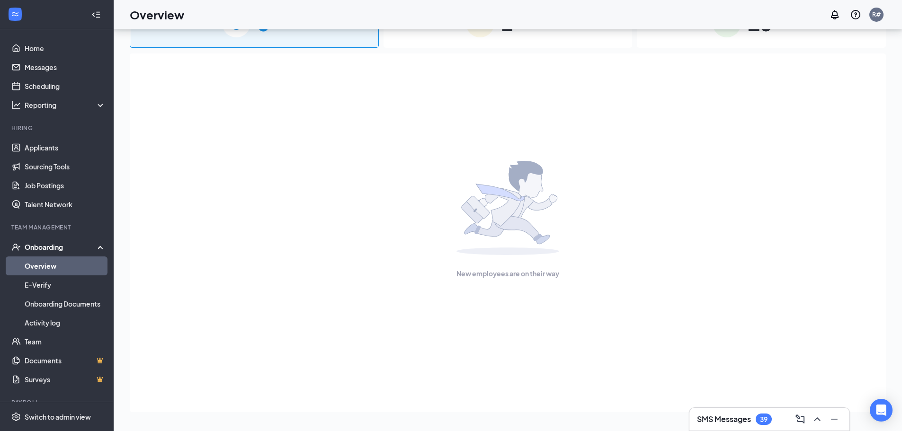
click at [51, 264] on link "Overview" at bounding box center [65, 266] width 81 height 19
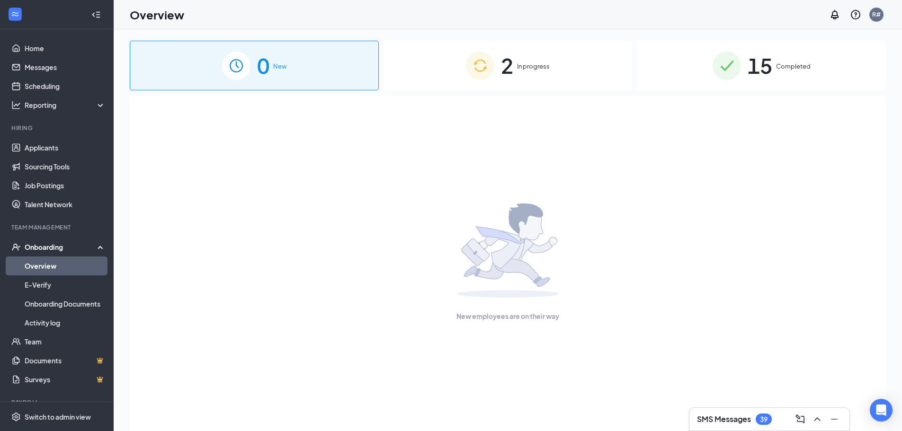
click at [533, 62] on span "In progress" at bounding box center [533, 66] width 33 height 9
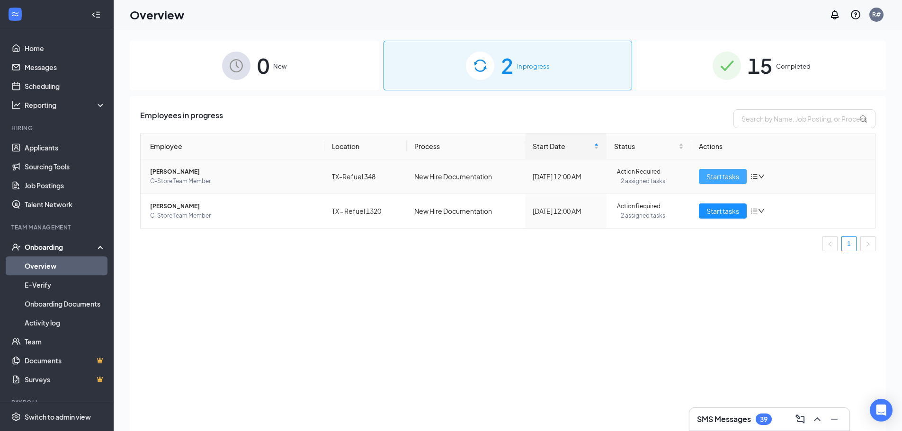
click at [734, 177] on span "Start tasks" at bounding box center [722, 176] width 33 height 10
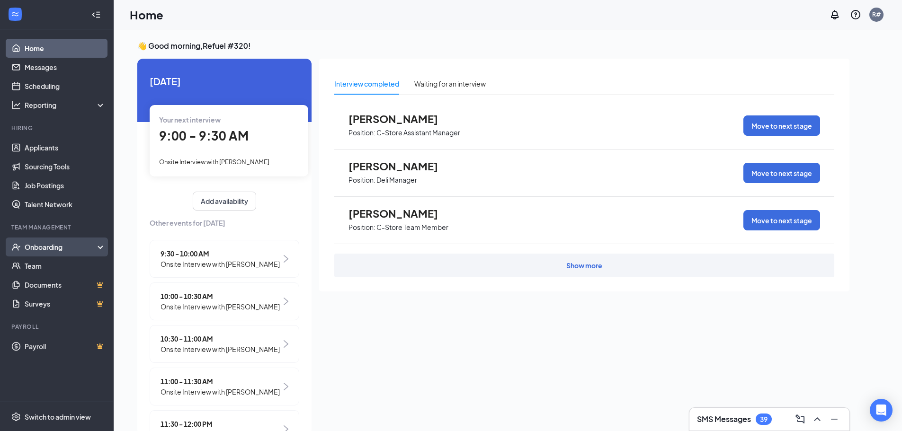
click at [37, 246] on div "Onboarding" at bounding box center [61, 246] width 73 height 9
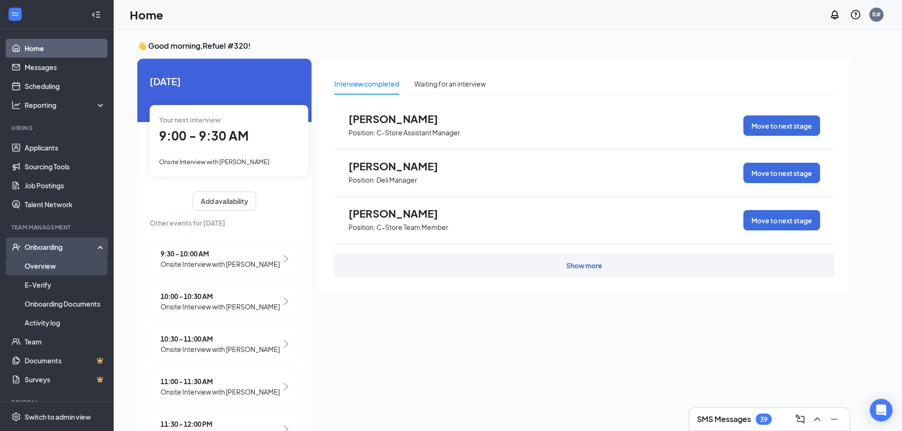
click at [49, 267] on link "Overview" at bounding box center [65, 266] width 81 height 19
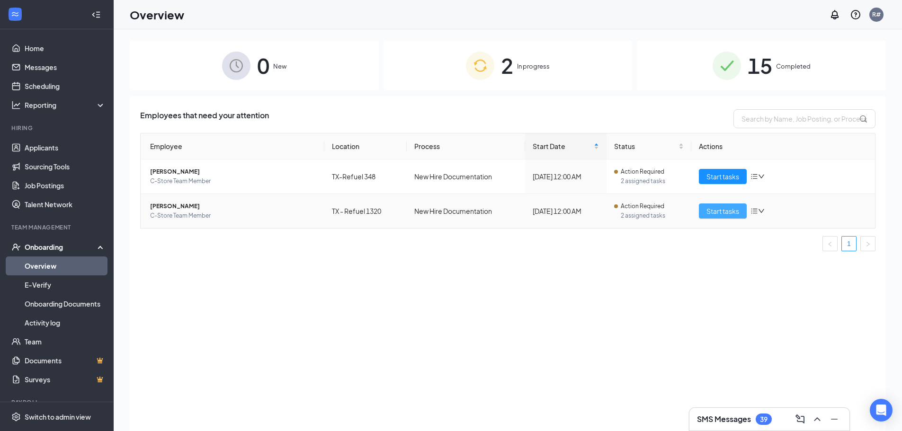
click at [717, 208] on span "Start tasks" at bounding box center [722, 211] width 33 height 10
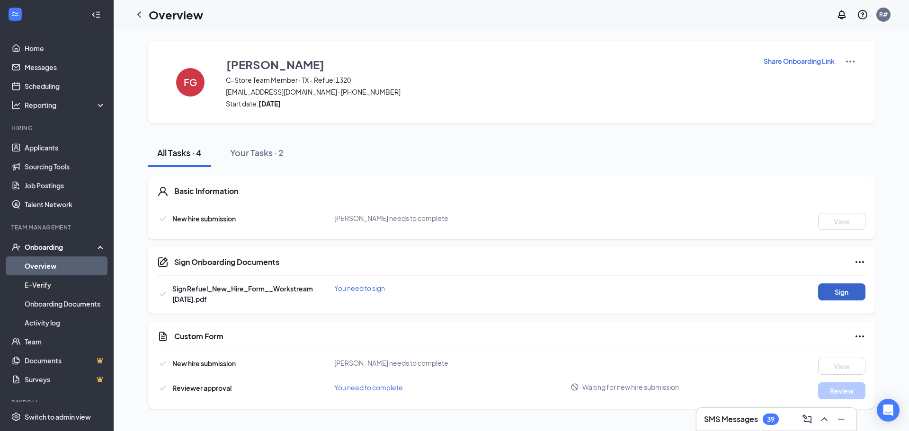
click at [846, 290] on button "Sign" at bounding box center [841, 292] width 47 height 17
click at [44, 266] on link "Overview" at bounding box center [65, 266] width 81 height 19
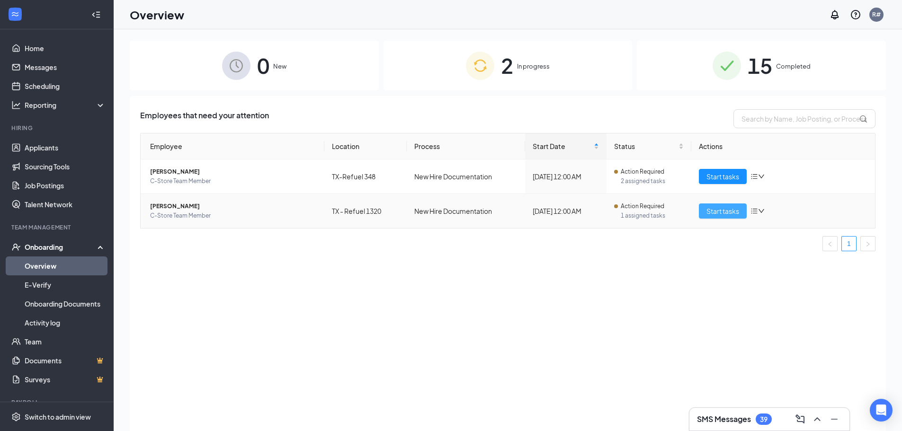
click at [718, 212] on span "Start tasks" at bounding box center [722, 211] width 33 height 10
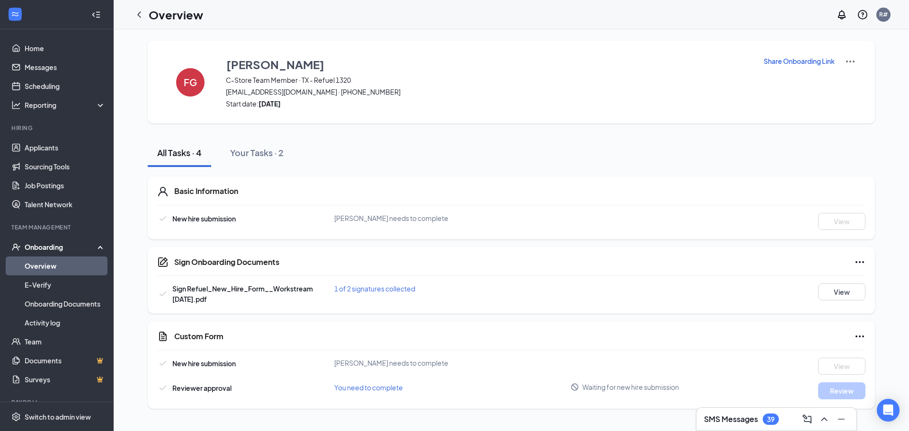
click at [45, 266] on link "Overview" at bounding box center [65, 266] width 81 height 19
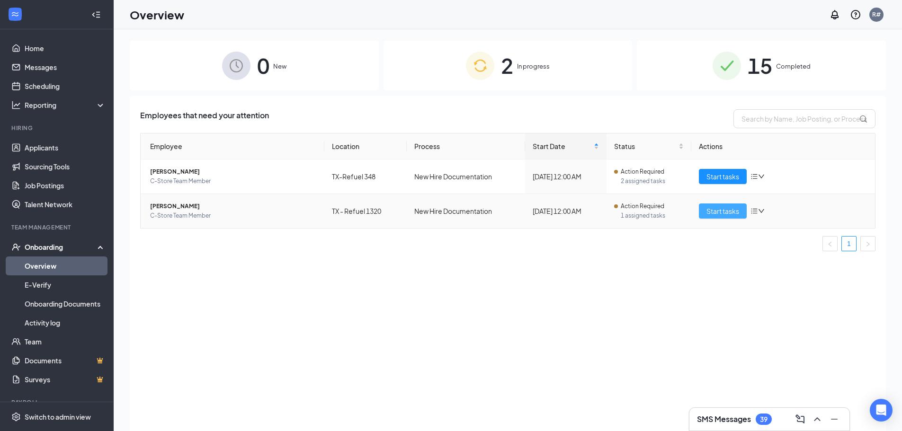
click at [705, 212] on button "Start tasks" at bounding box center [723, 211] width 48 height 15
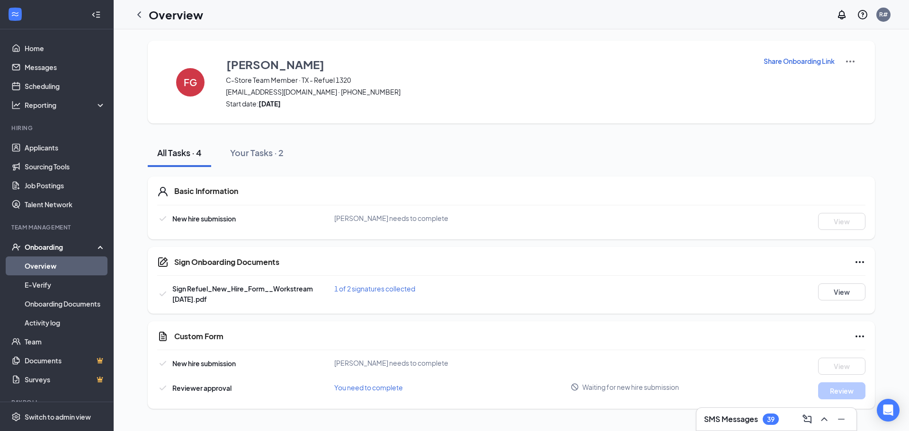
click at [41, 267] on link "Overview" at bounding box center [65, 266] width 81 height 19
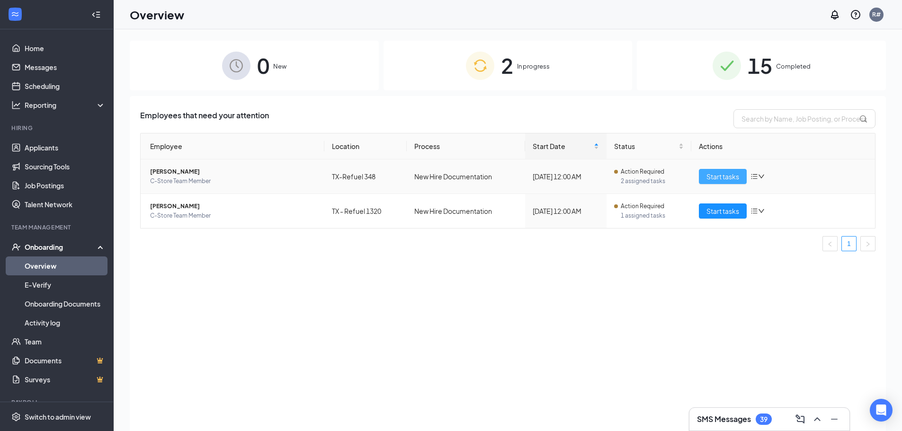
click at [716, 175] on span "Start tasks" at bounding box center [722, 176] width 33 height 10
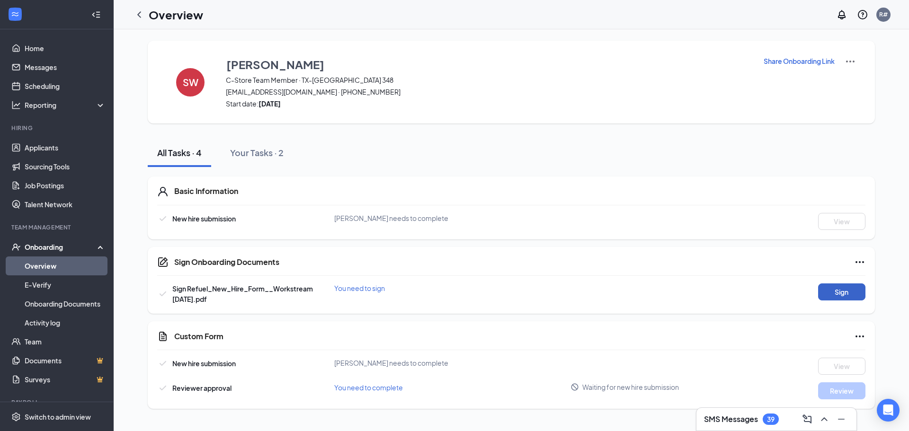
click at [848, 290] on button "Sign" at bounding box center [841, 292] width 47 height 17
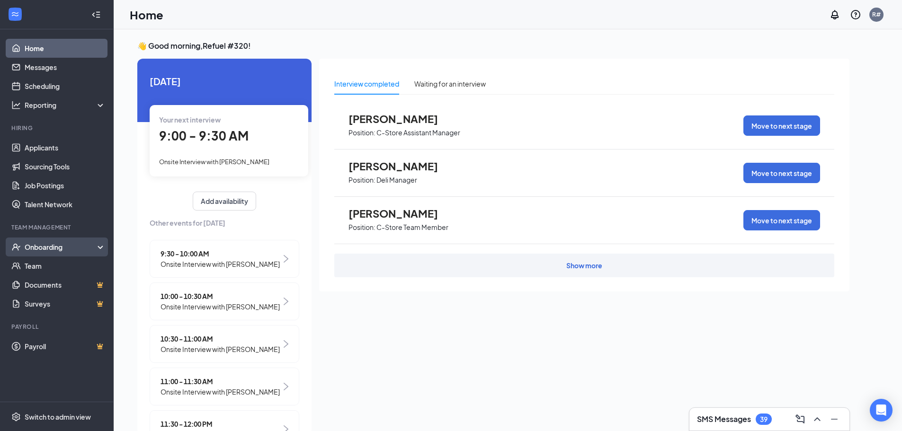
click at [53, 242] on div "Onboarding" at bounding box center [61, 246] width 73 height 9
click at [41, 248] on div "Onboarding" at bounding box center [61, 246] width 73 height 9
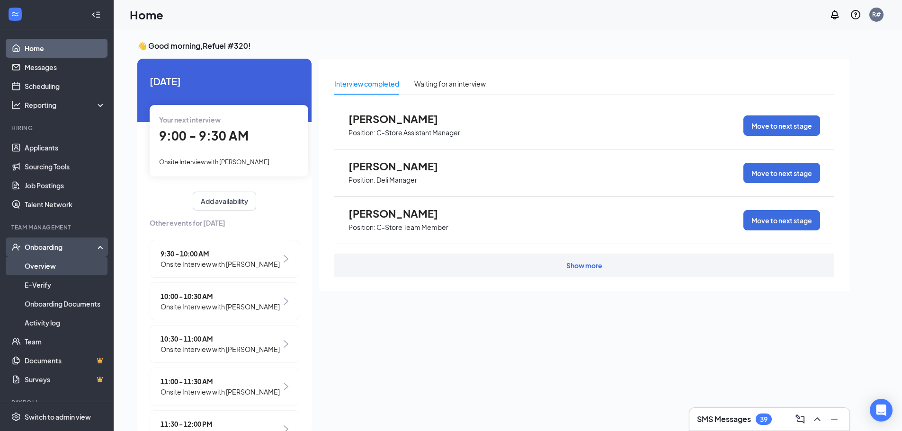
click at [43, 265] on link "Overview" at bounding box center [65, 266] width 81 height 19
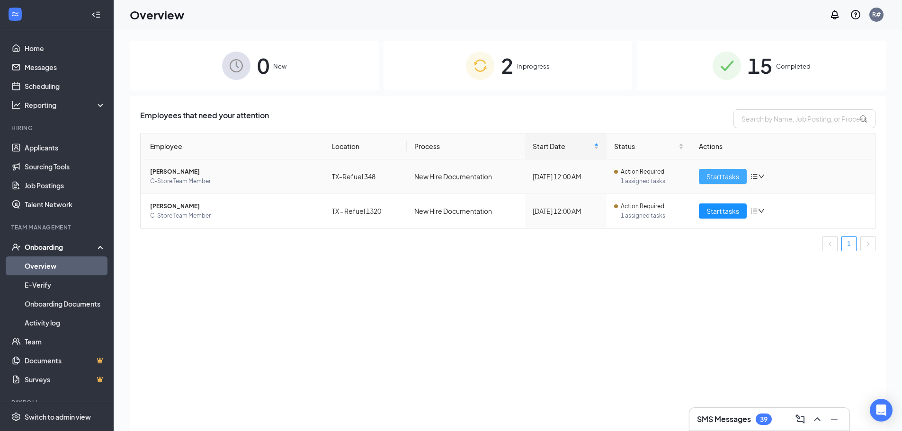
click at [729, 171] on button "Start tasks" at bounding box center [723, 176] width 48 height 15
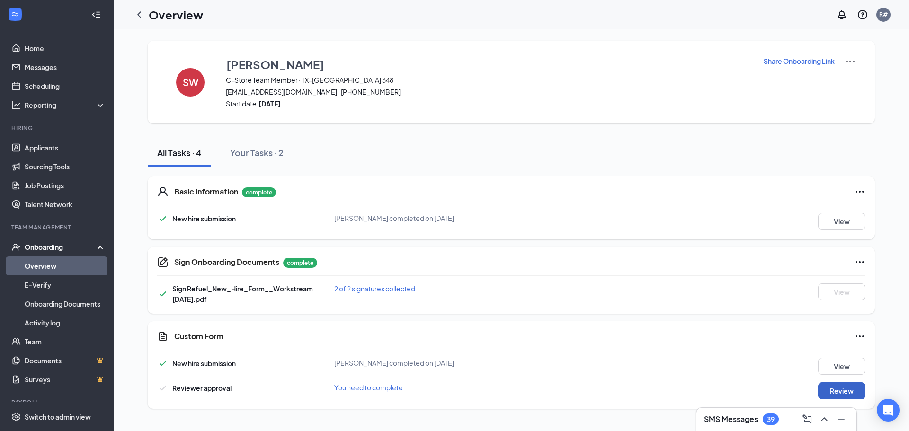
click at [830, 387] on button "Review" at bounding box center [841, 391] width 47 height 17
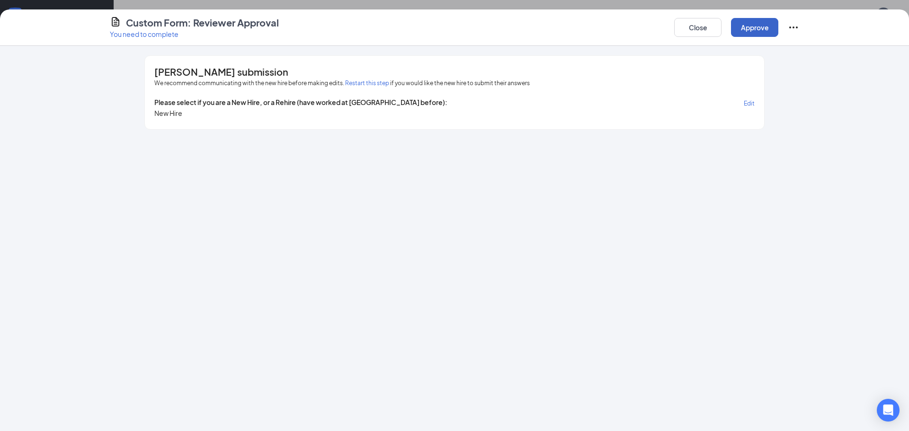
click at [751, 24] on button "Approve" at bounding box center [754, 27] width 47 height 19
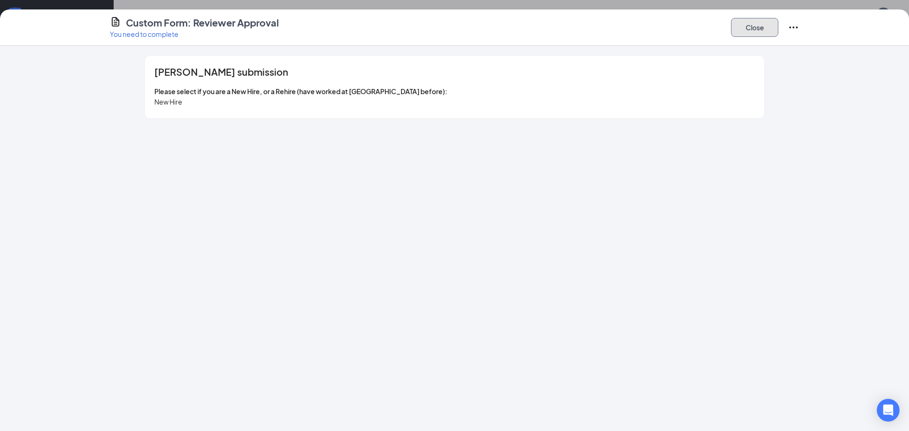
click at [750, 23] on button "Close" at bounding box center [754, 27] width 47 height 19
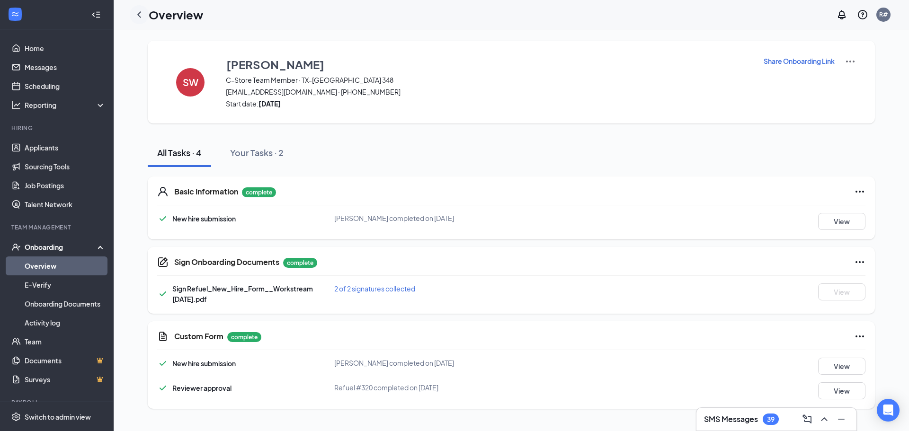
click at [138, 11] on icon "ChevronLeft" at bounding box center [139, 14] width 11 height 11
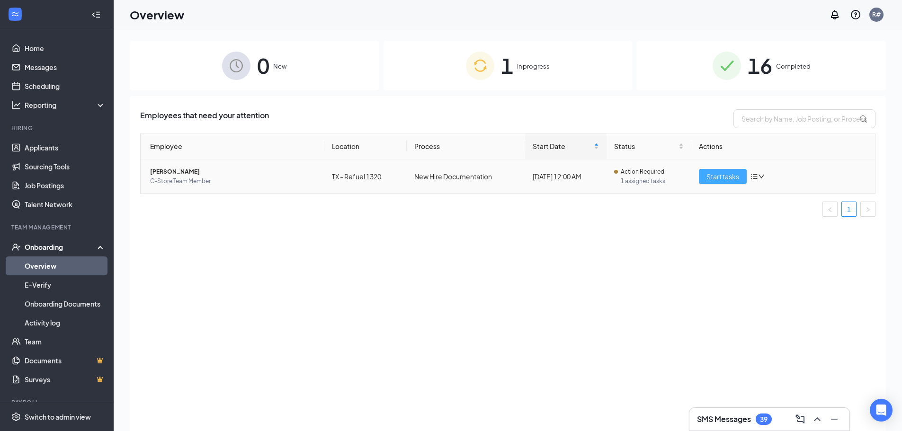
click at [712, 172] on span "Start tasks" at bounding box center [722, 176] width 33 height 10
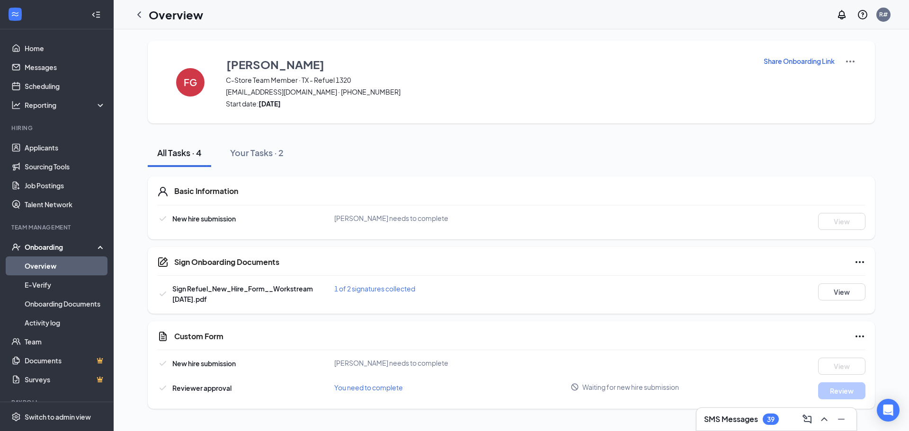
click at [852, 61] on img at bounding box center [850, 61] width 11 height 11
click at [852, 79] on span "View details" at bounding box center [850, 78] width 37 height 10
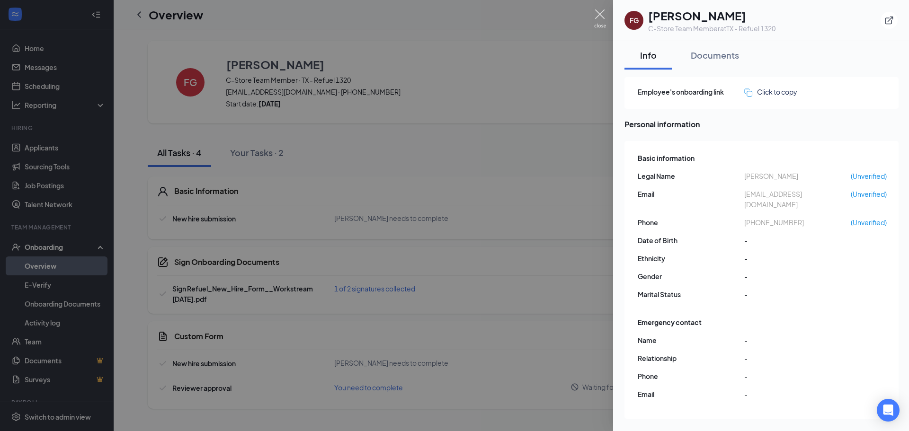
click at [602, 11] on img at bounding box center [600, 18] width 12 height 18
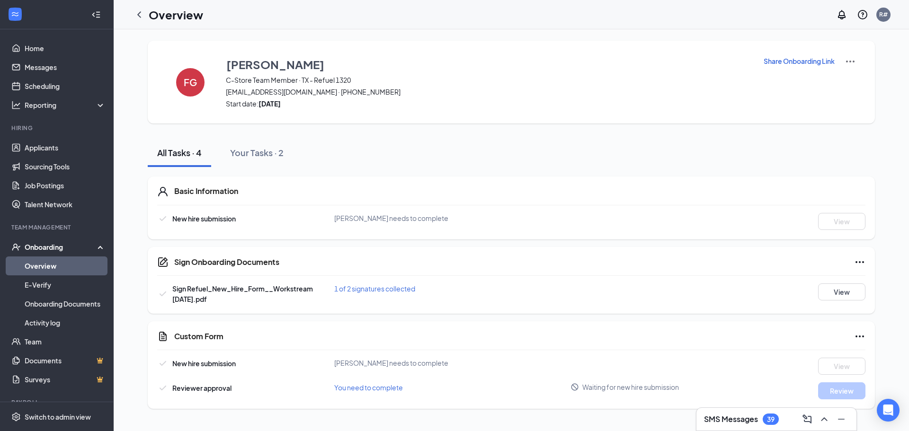
click at [37, 266] on link "Overview" at bounding box center [65, 266] width 81 height 19
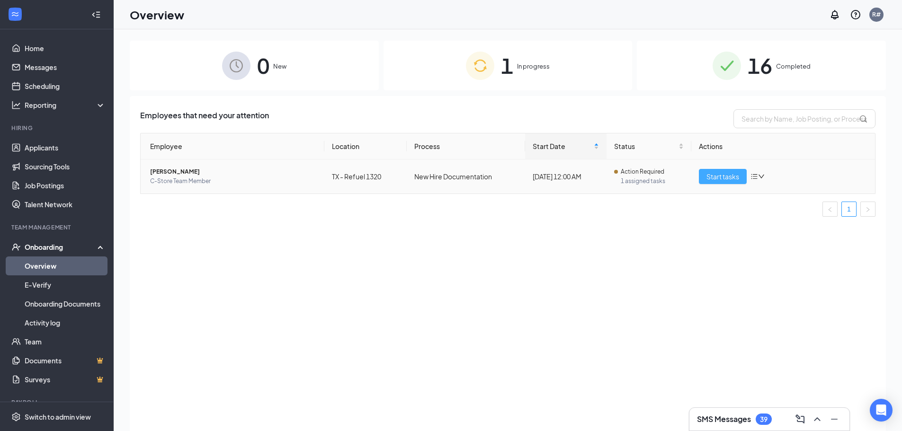
click at [715, 174] on span "Start tasks" at bounding box center [722, 176] width 33 height 10
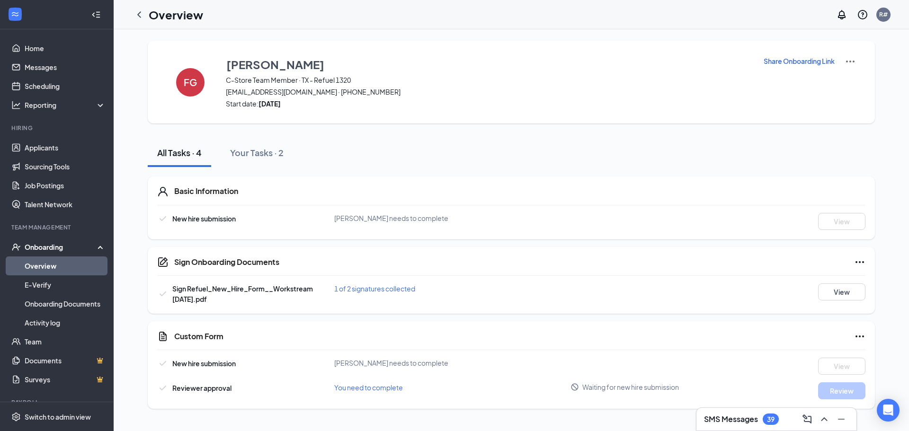
click at [49, 265] on link "Overview" at bounding box center [65, 266] width 81 height 19
